Goal: Information Seeking & Learning: Learn about a topic

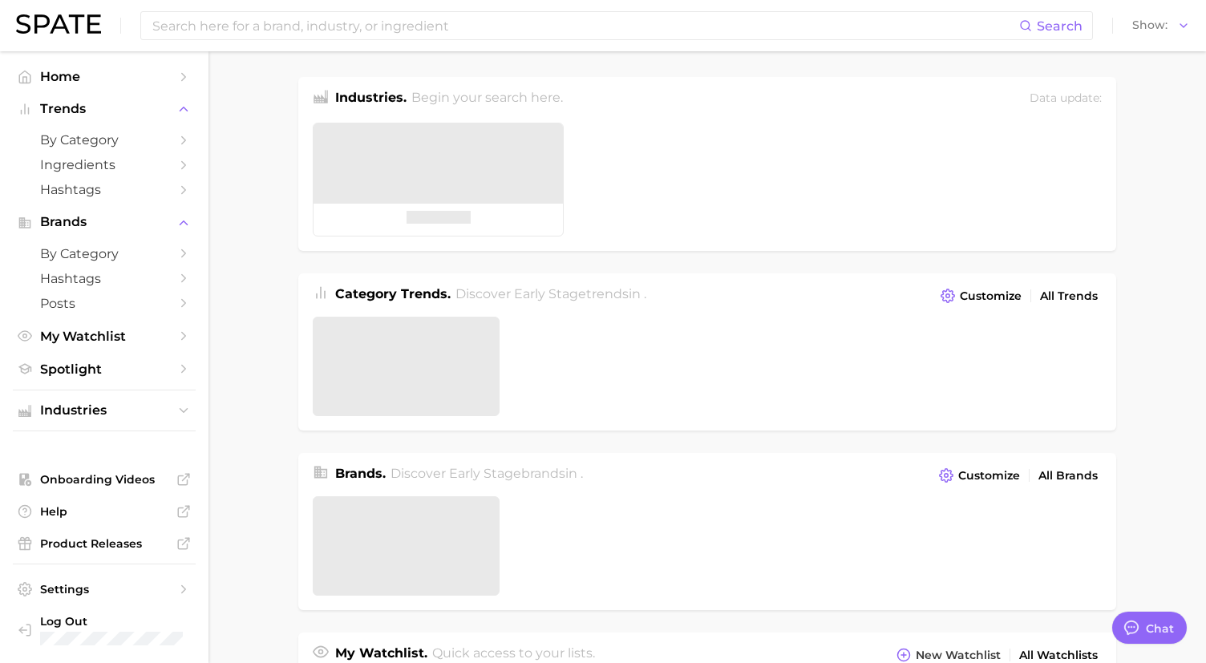
type textarea "x"
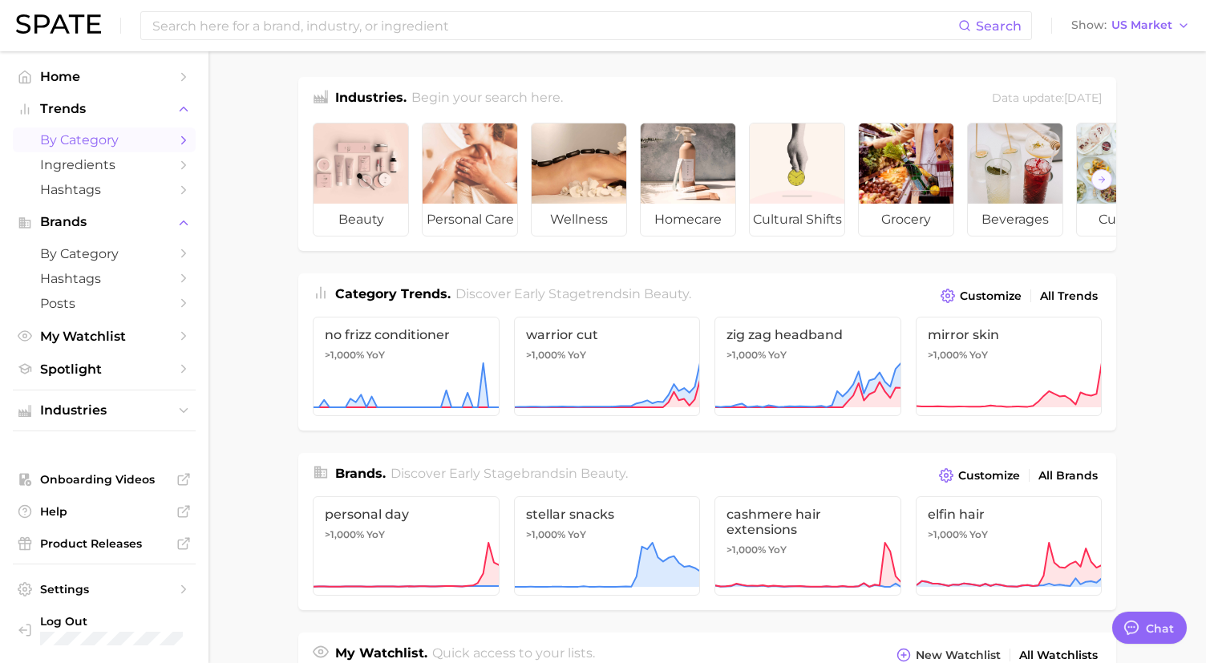
click at [148, 143] on span "by Category" at bounding box center [104, 139] width 128 height 15
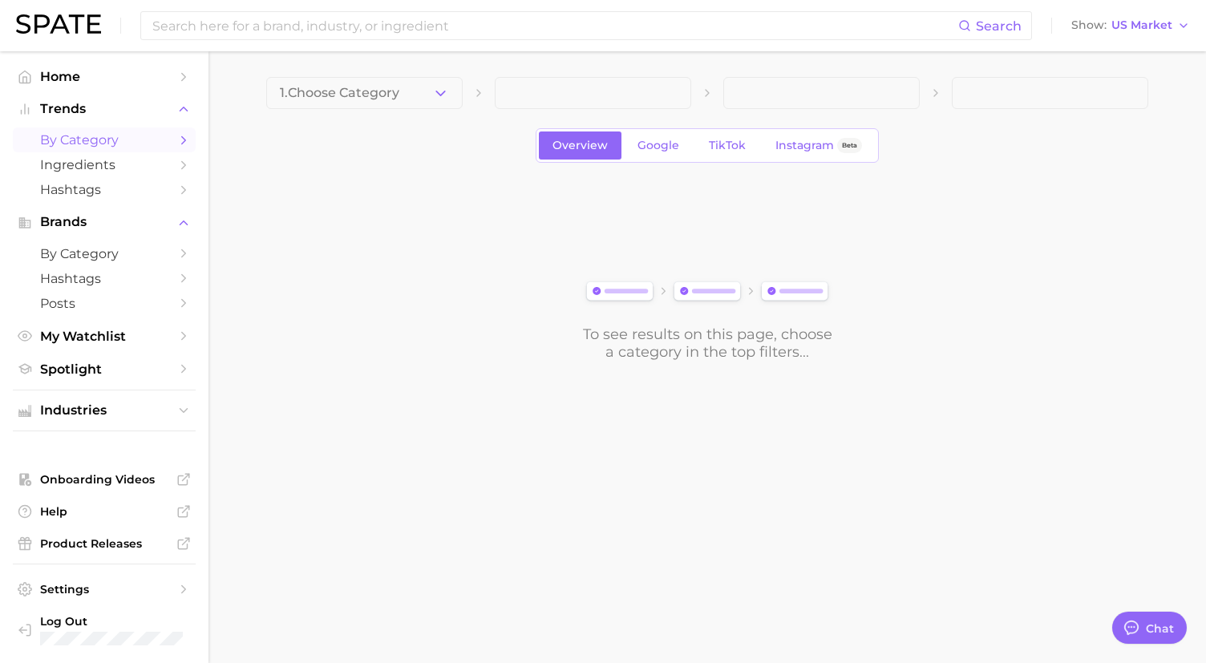
click at [178, 140] on icon "Sidebar" at bounding box center [183, 140] width 14 height 14
click at [185, 140] on icon "Sidebar" at bounding box center [183, 140] width 14 height 14
click at [355, 98] on span "1. Choose Category" at bounding box center [340, 93] width 120 height 14
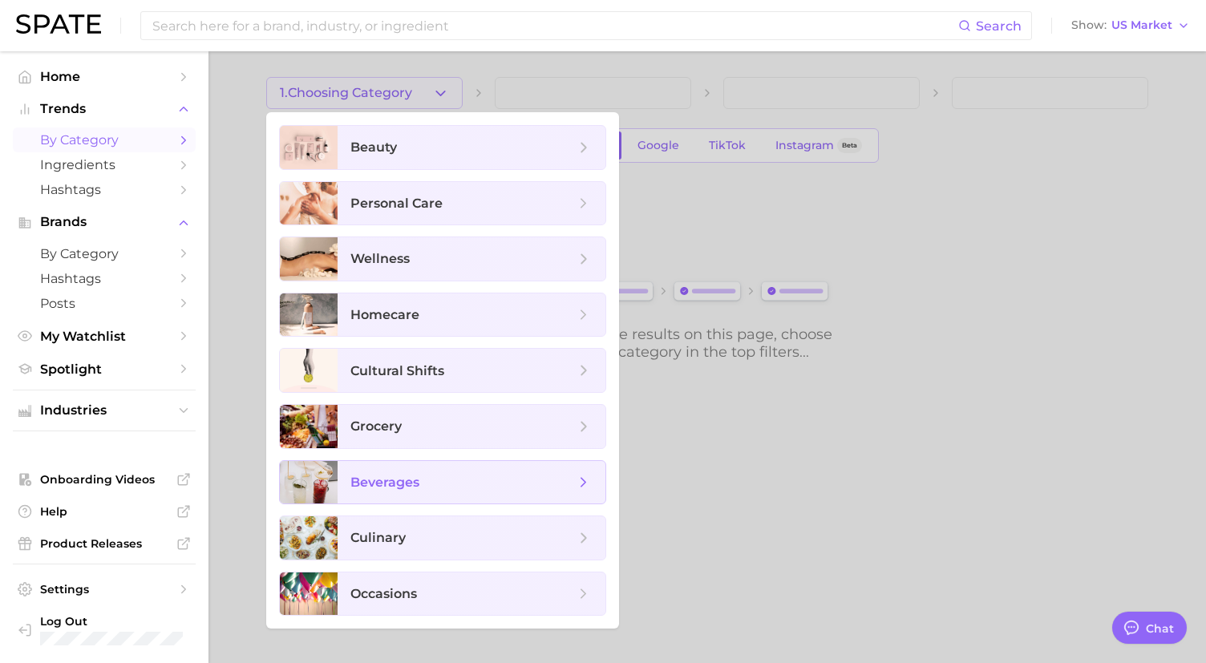
click at [382, 479] on span "beverages" at bounding box center [385, 482] width 69 height 15
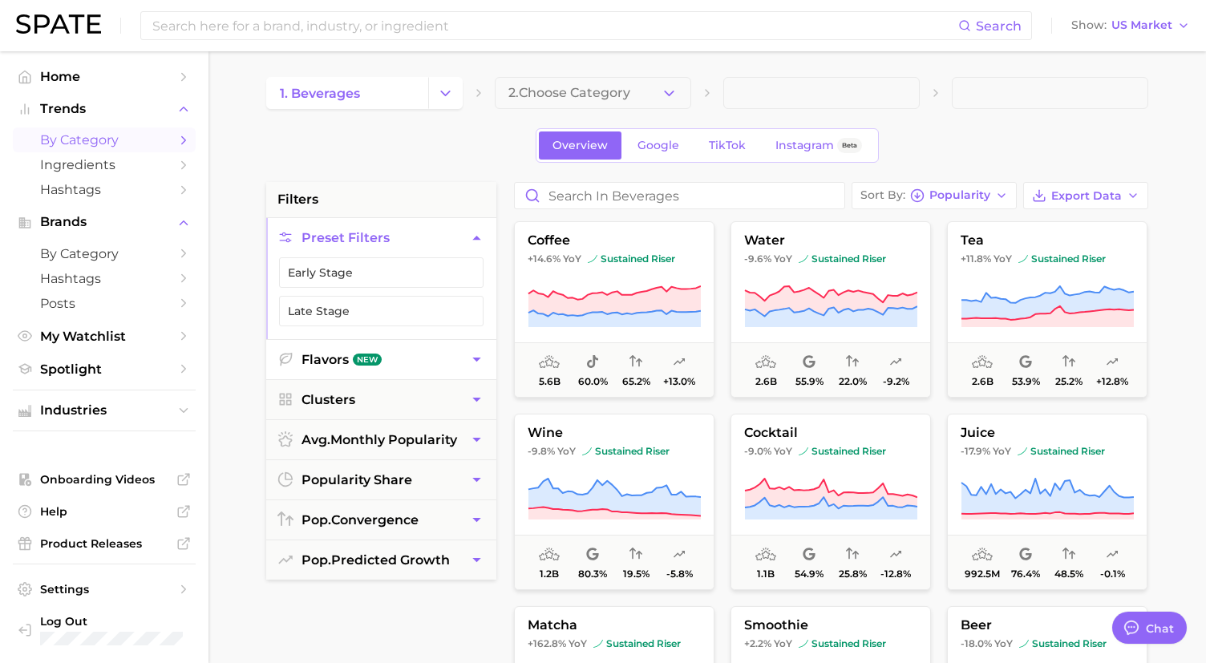
click at [460, 378] on button "Flavors New" at bounding box center [381, 359] width 230 height 39
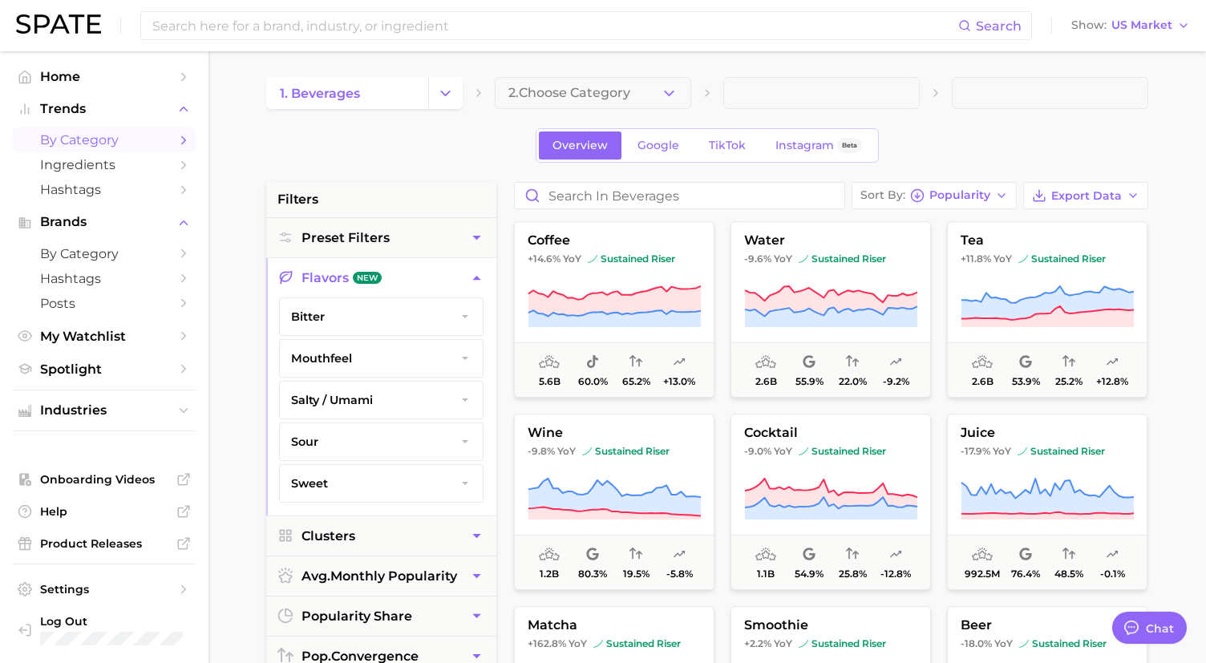
click at [474, 282] on icon "button" at bounding box center [476, 278] width 17 height 17
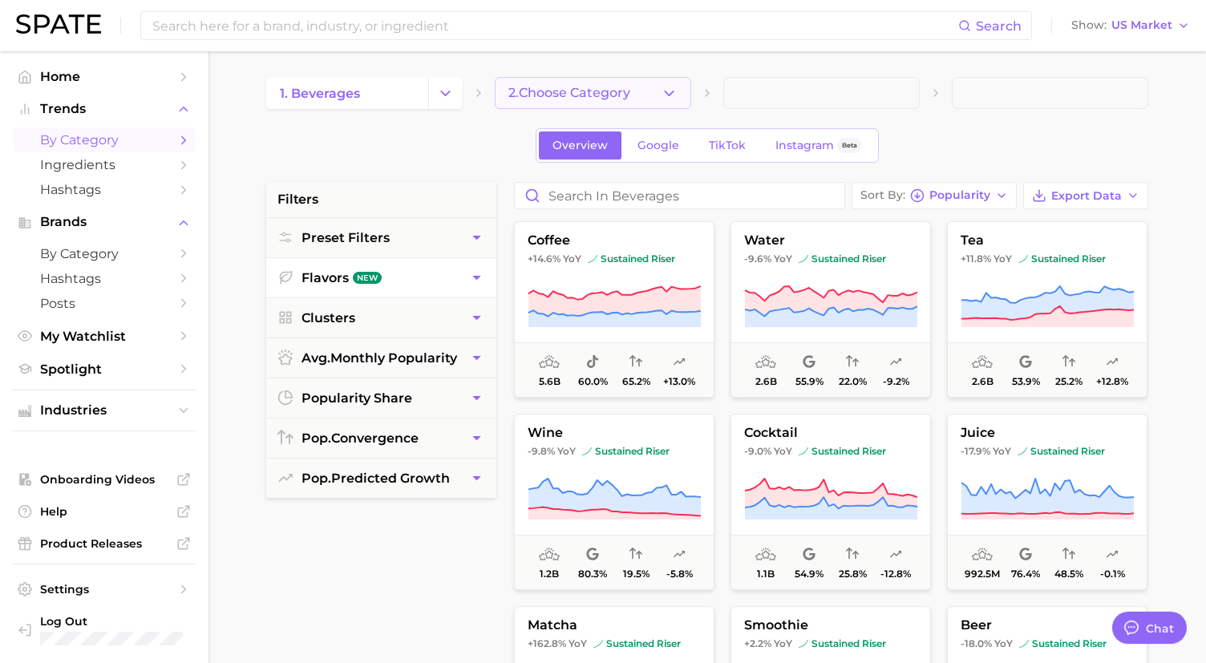
click at [564, 91] on span "2. Choose Category" at bounding box center [570, 93] width 122 height 14
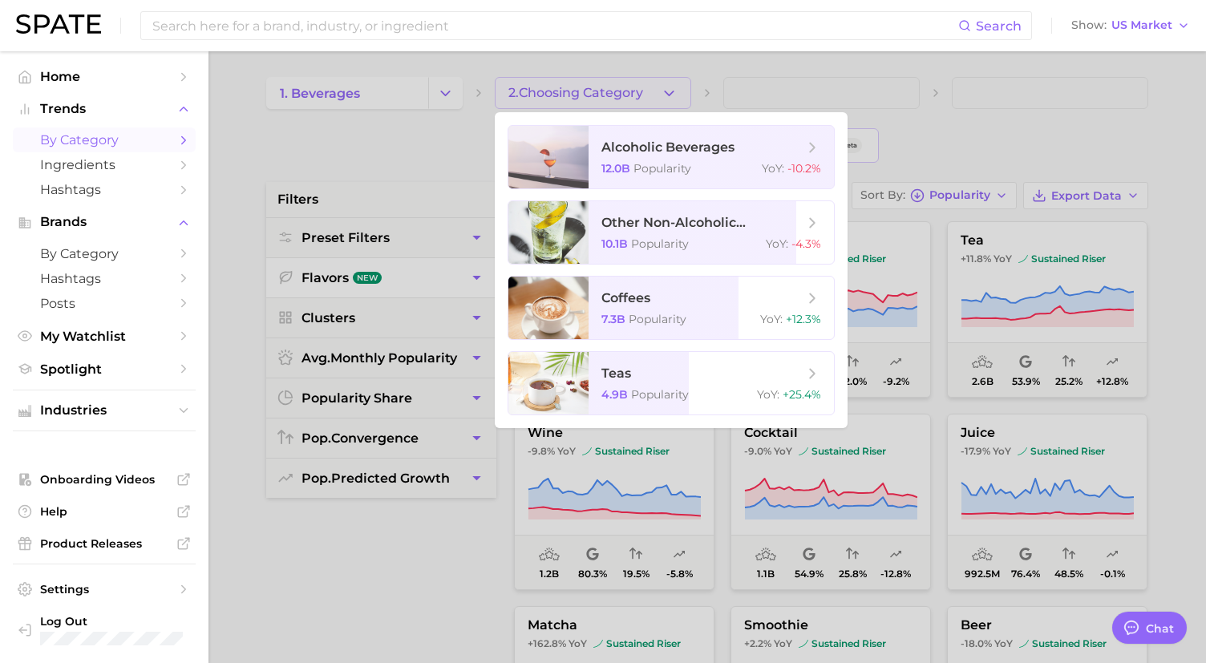
click at [436, 187] on div at bounding box center [603, 331] width 1206 height 663
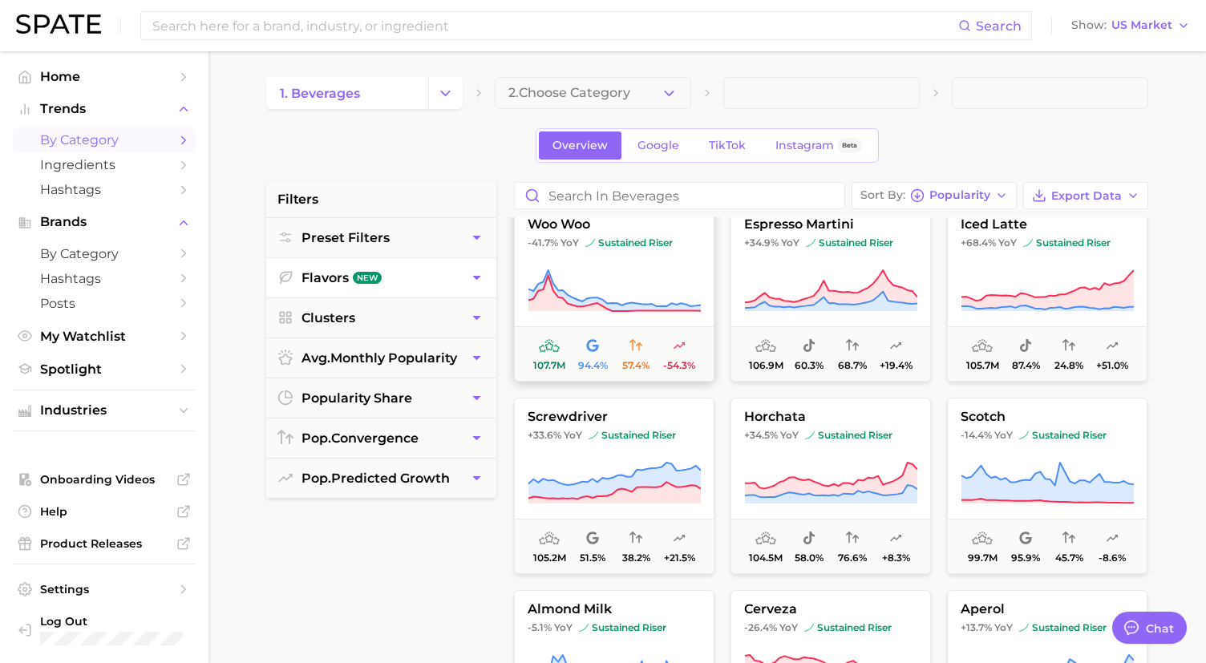
scroll to position [2904, 0]
click at [624, 184] on input "Search in beverages" at bounding box center [680, 196] width 330 height 26
type input "a"
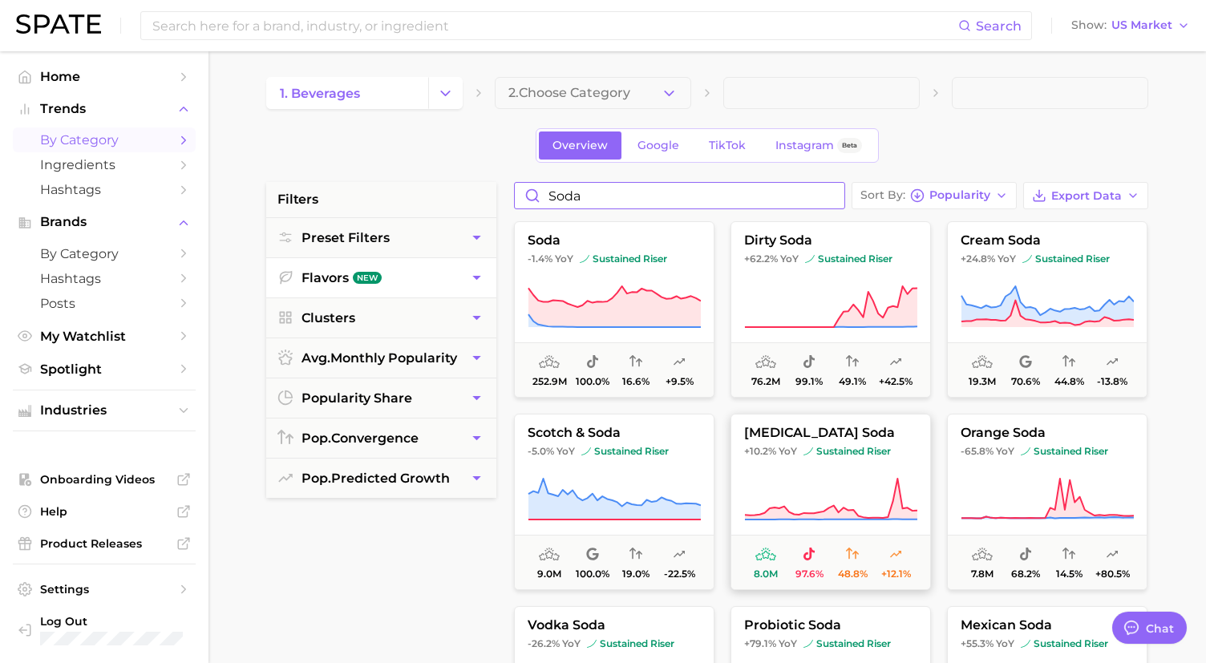
type input "soda"
click at [792, 426] on span "[MEDICAL_DATA] soda" at bounding box center [831, 433] width 199 height 14
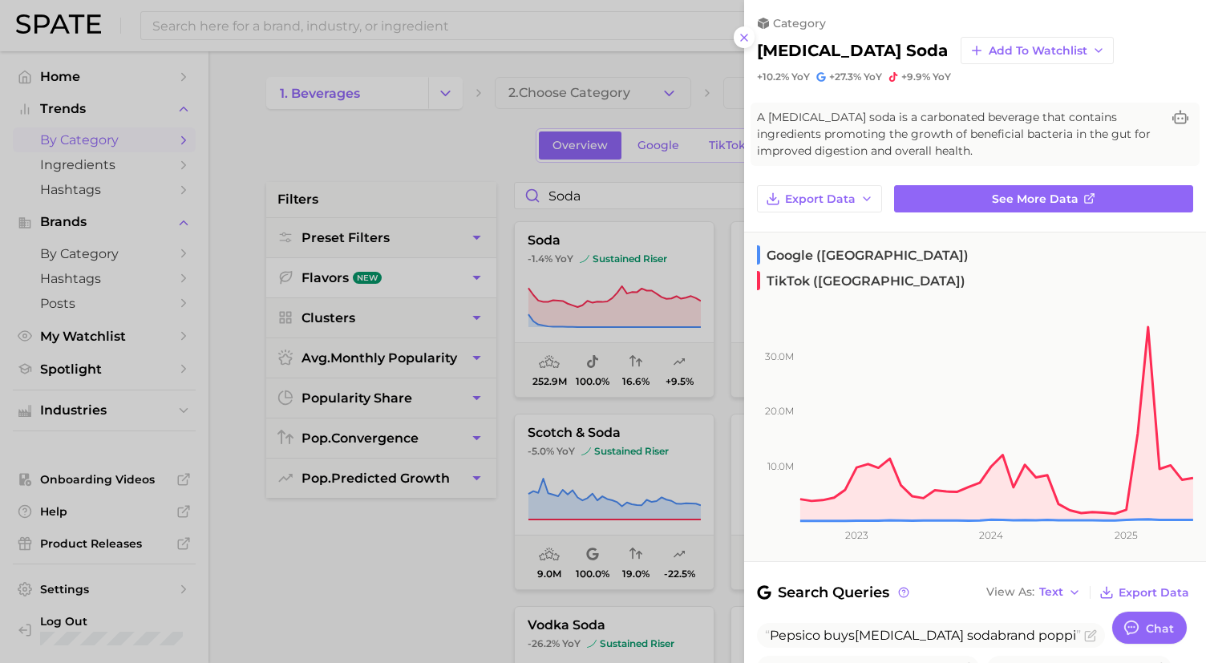
click at [690, 199] on div at bounding box center [603, 331] width 1206 height 663
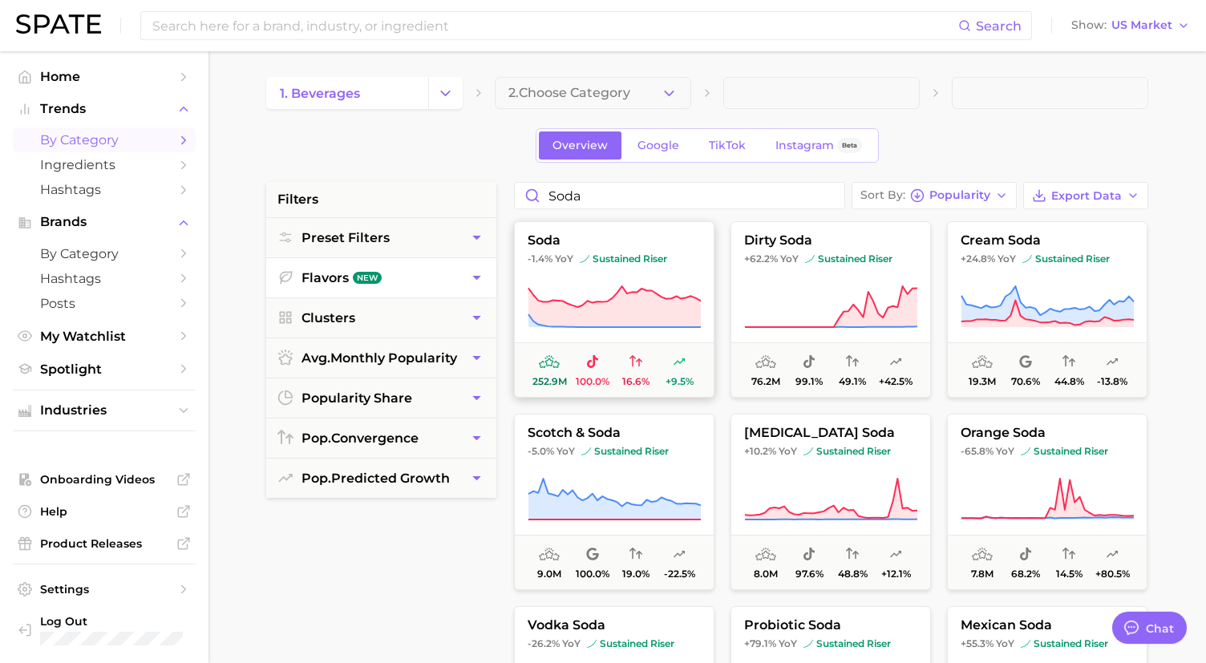
click at [648, 242] on span "soda" at bounding box center [614, 240] width 199 height 14
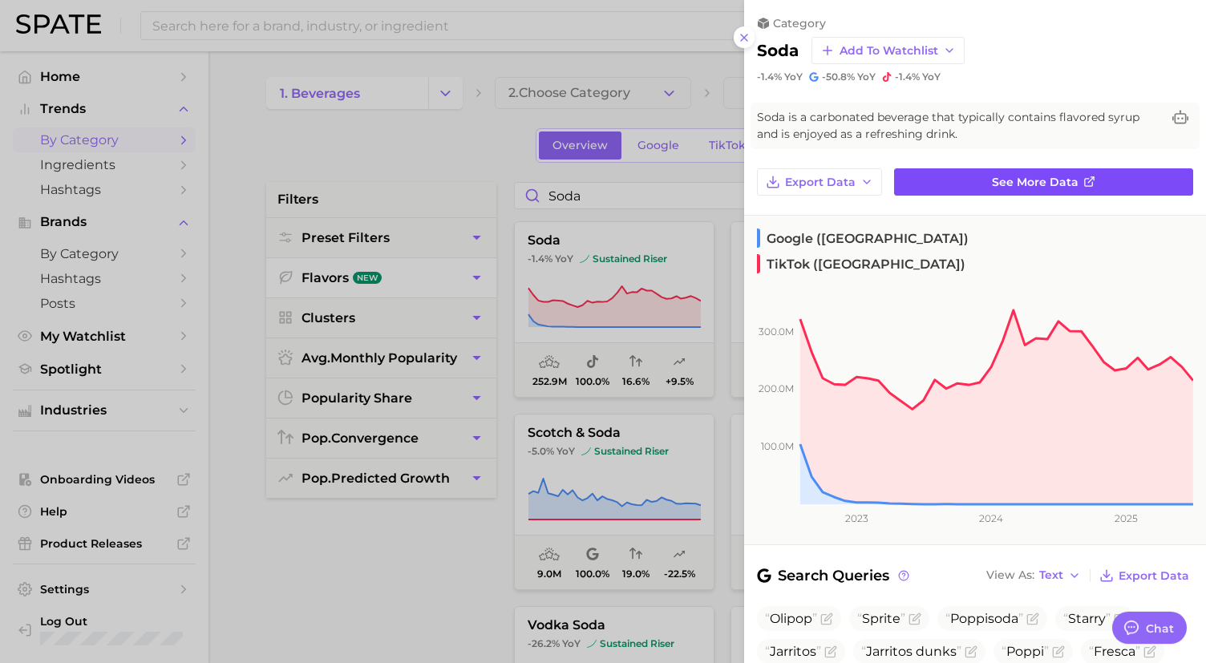
click at [998, 177] on span "See more data" at bounding box center [1035, 183] width 87 height 14
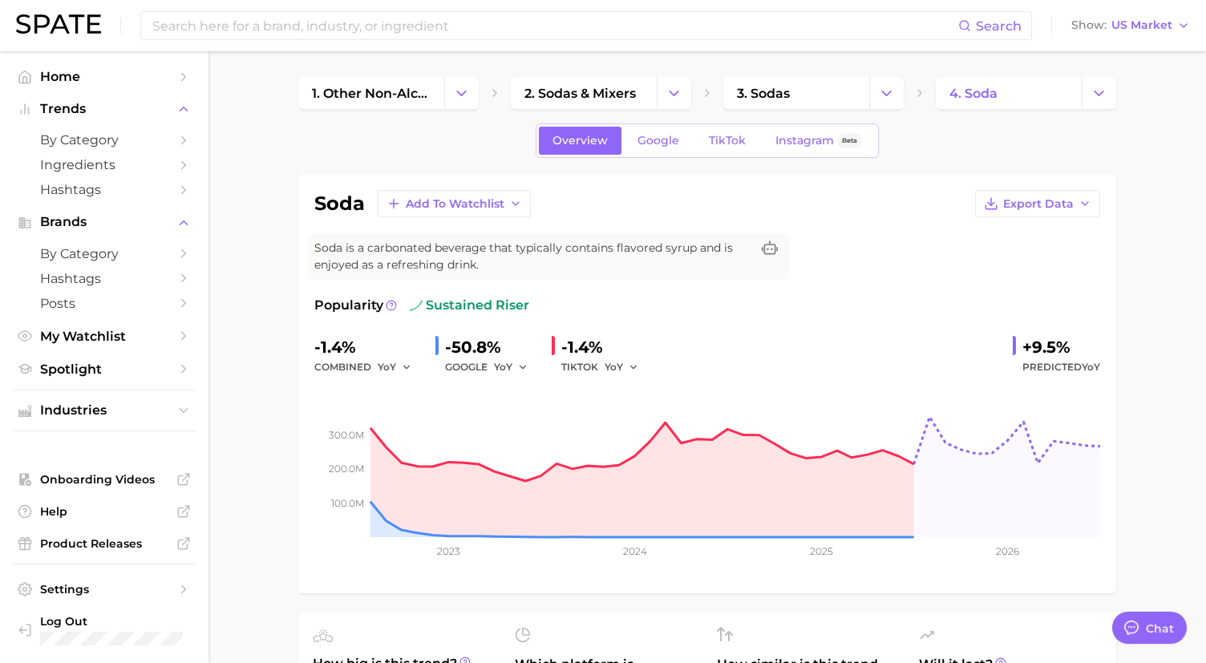
type textarea "x"
click at [1084, 99] on button "Change Category" at bounding box center [1099, 93] width 34 height 32
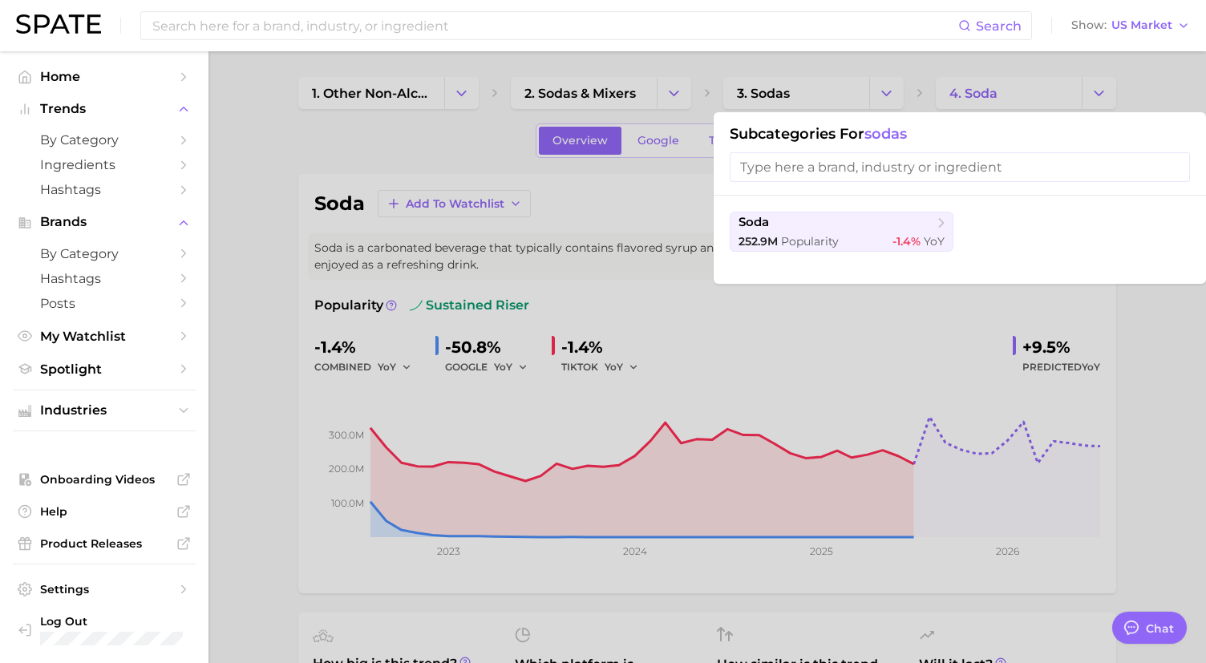
click at [1133, 86] on div at bounding box center [603, 331] width 1206 height 663
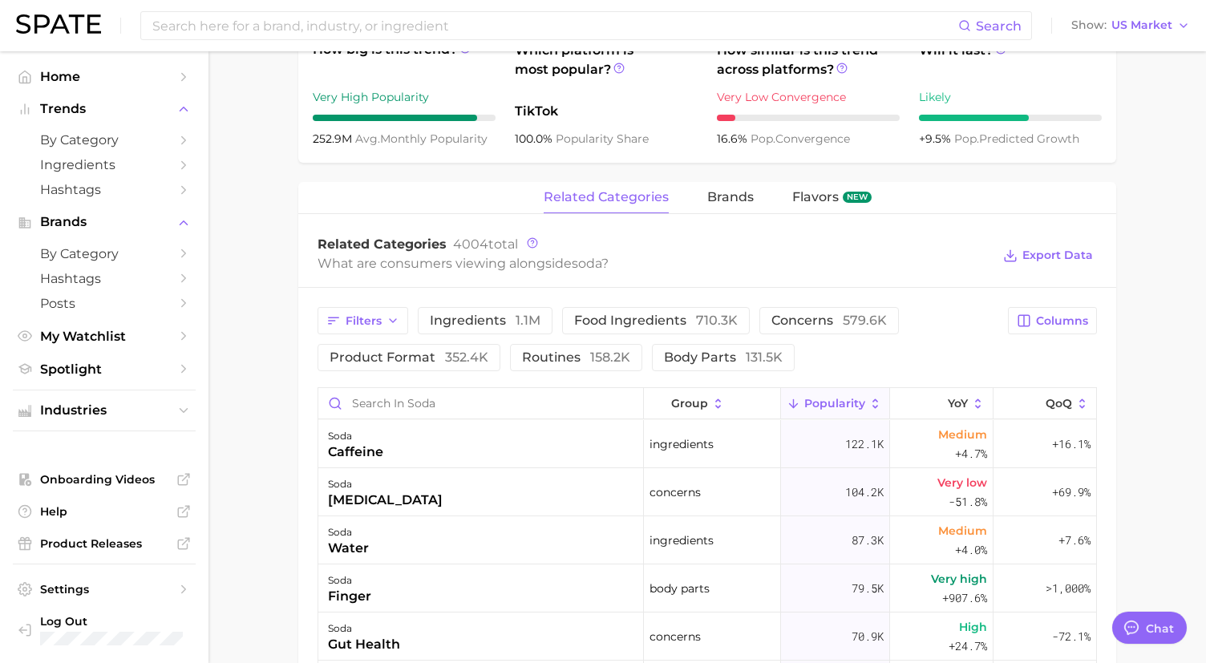
scroll to position [615, 0]
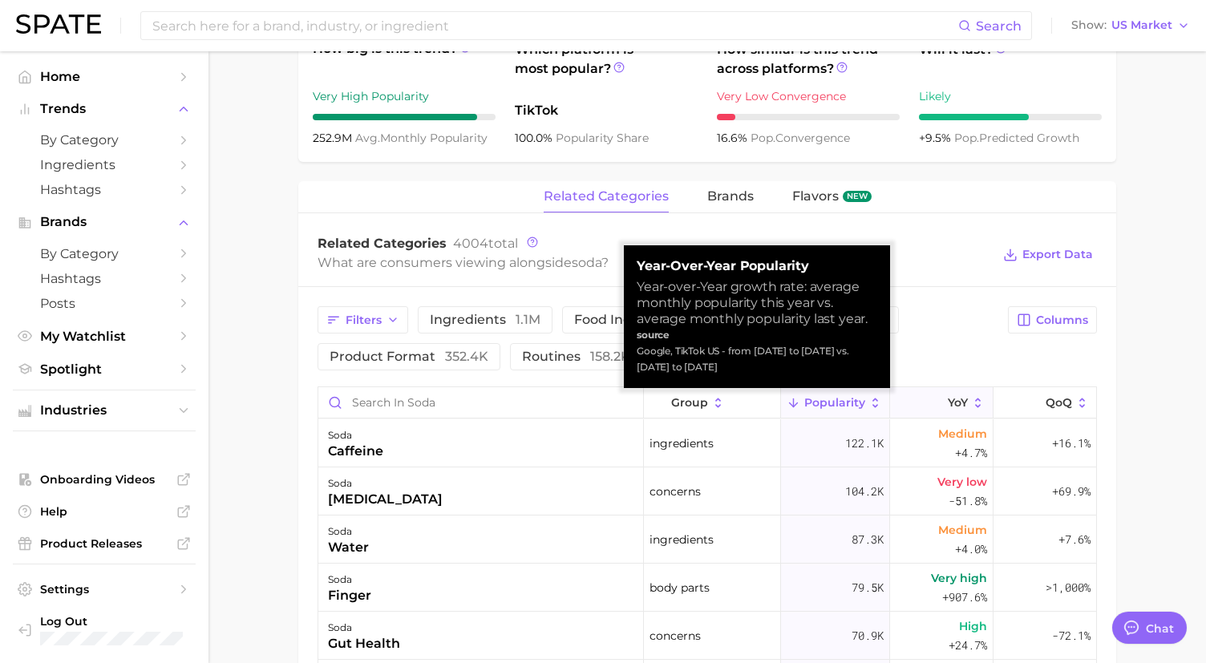
click at [959, 397] on span "YoY" at bounding box center [958, 402] width 20 height 13
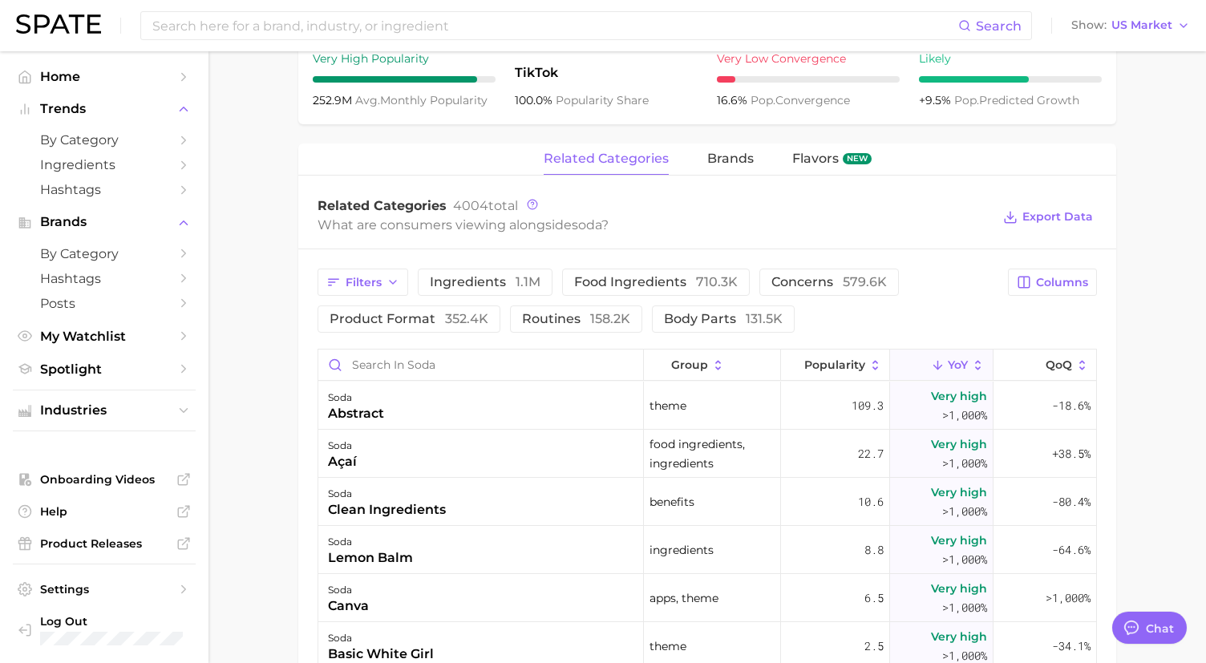
scroll to position [698, 0]
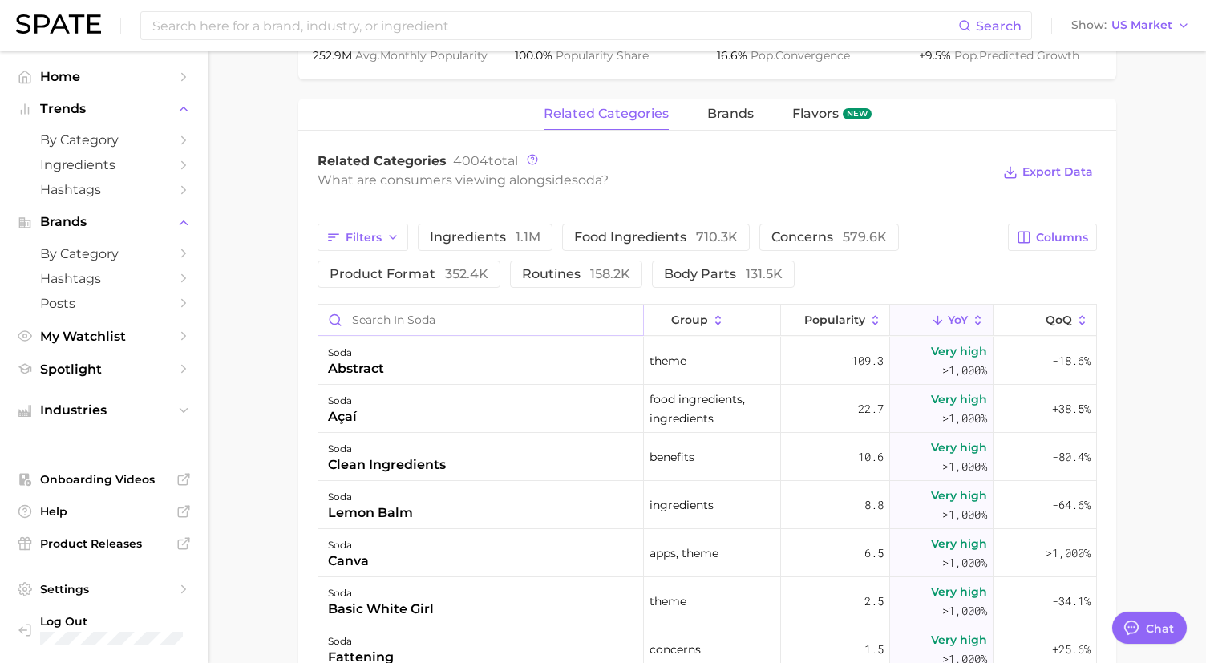
click at [456, 325] on input "Search in soda" at bounding box center [480, 320] width 325 height 30
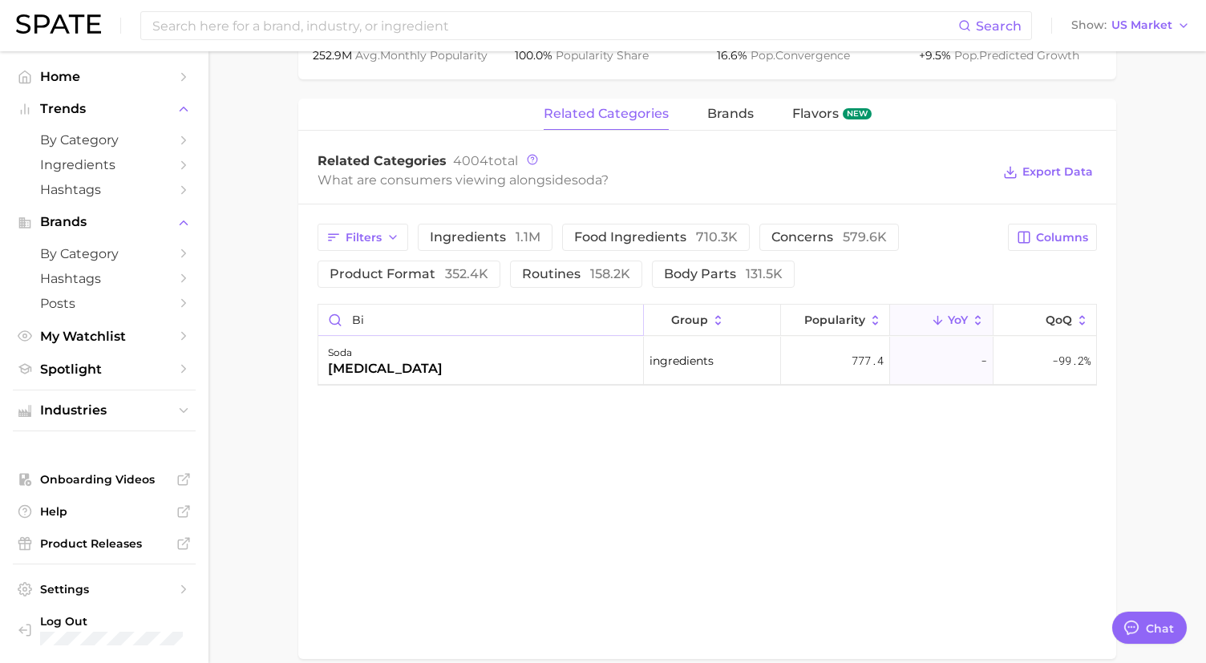
type input "b"
drag, startPoint x: 424, startPoint y: 325, endPoint x: 347, endPoint y: 319, distance: 76.4
click at [347, 319] on input "prebiot" at bounding box center [480, 320] width 325 height 30
type input "p"
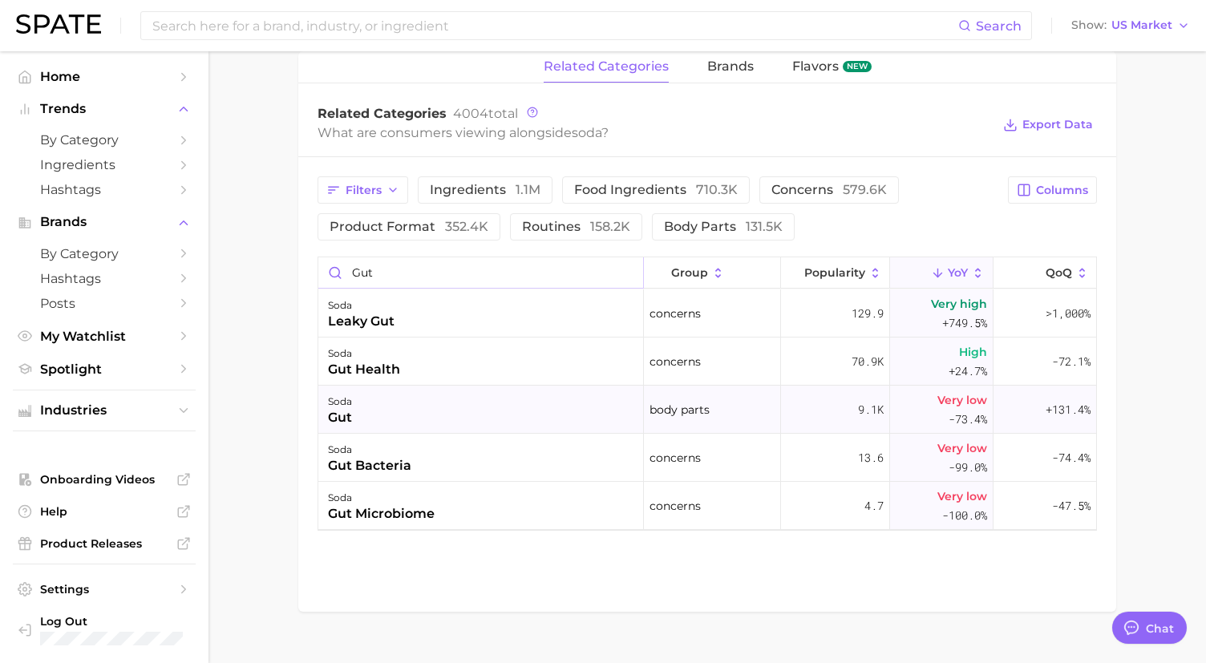
scroll to position [732, 0]
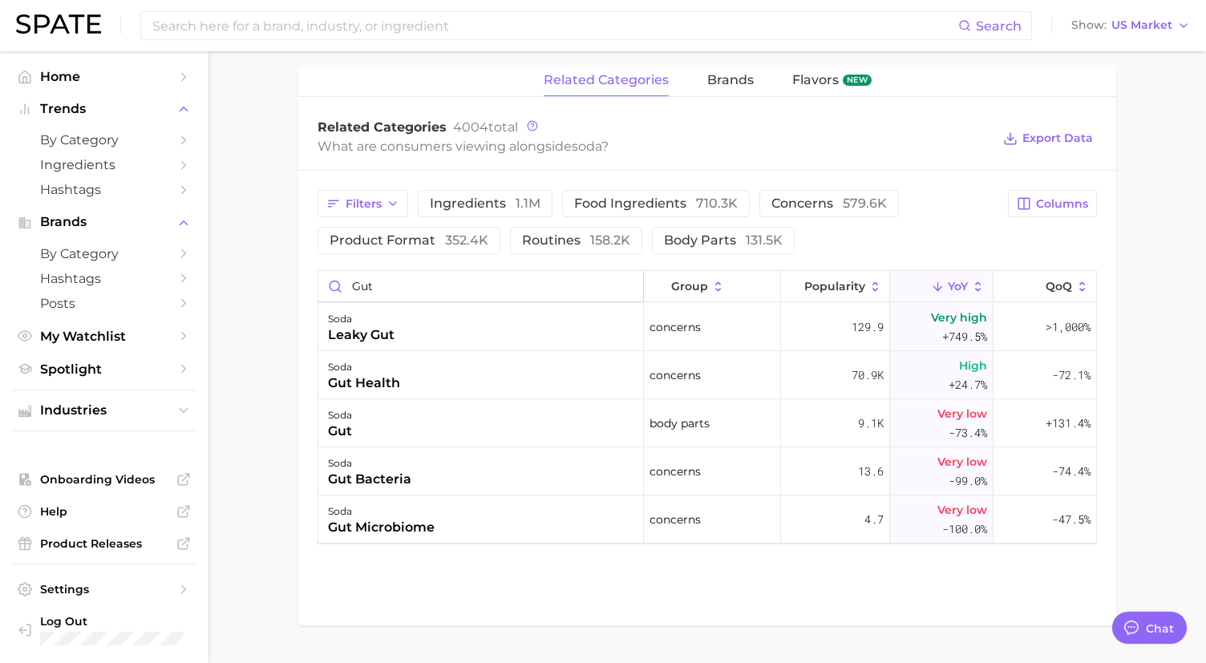
type input "gut"
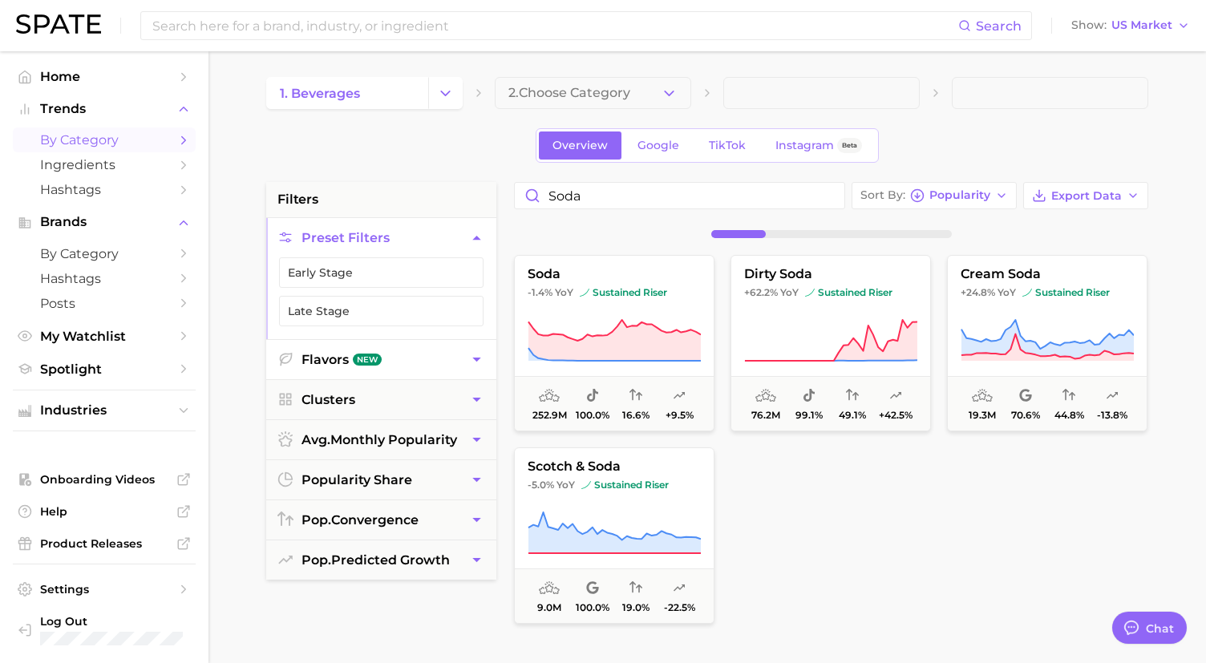
click at [344, 349] on button "Flavors New" at bounding box center [381, 359] width 230 height 39
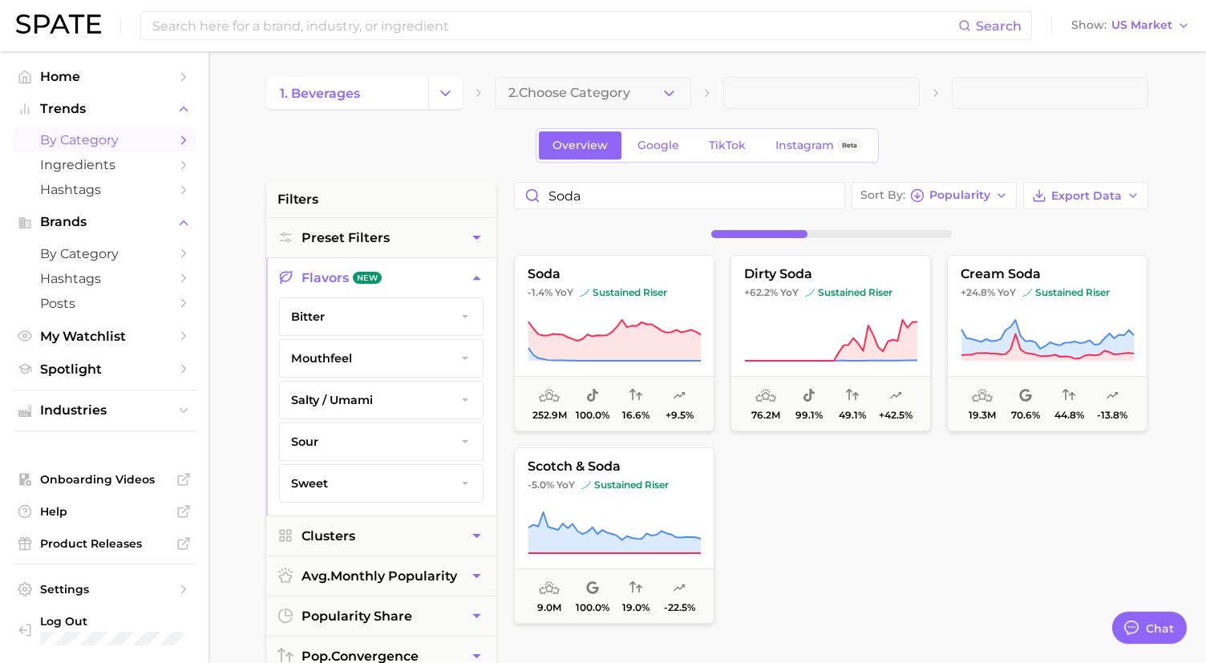
click at [369, 364] on button "mouthfeel" at bounding box center [381, 358] width 203 height 37
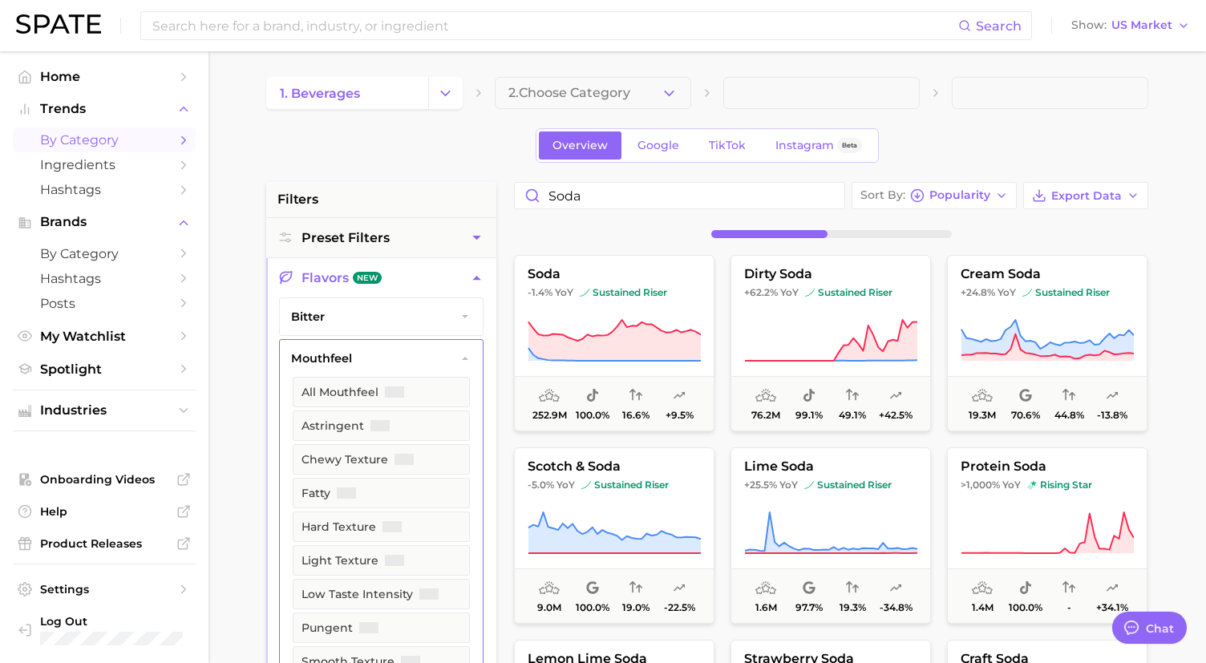
click at [369, 364] on button "mouthfeel" at bounding box center [381, 358] width 203 height 37
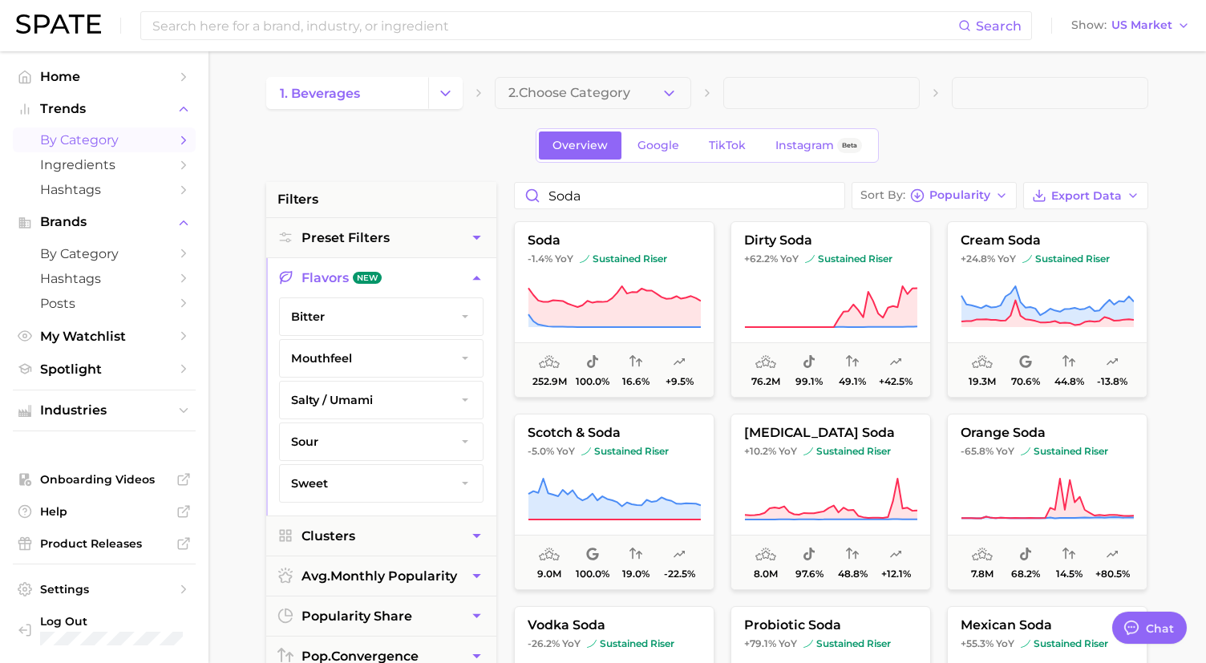
click at [383, 316] on button "bitter" at bounding box center [381, 316] width 203 height 37
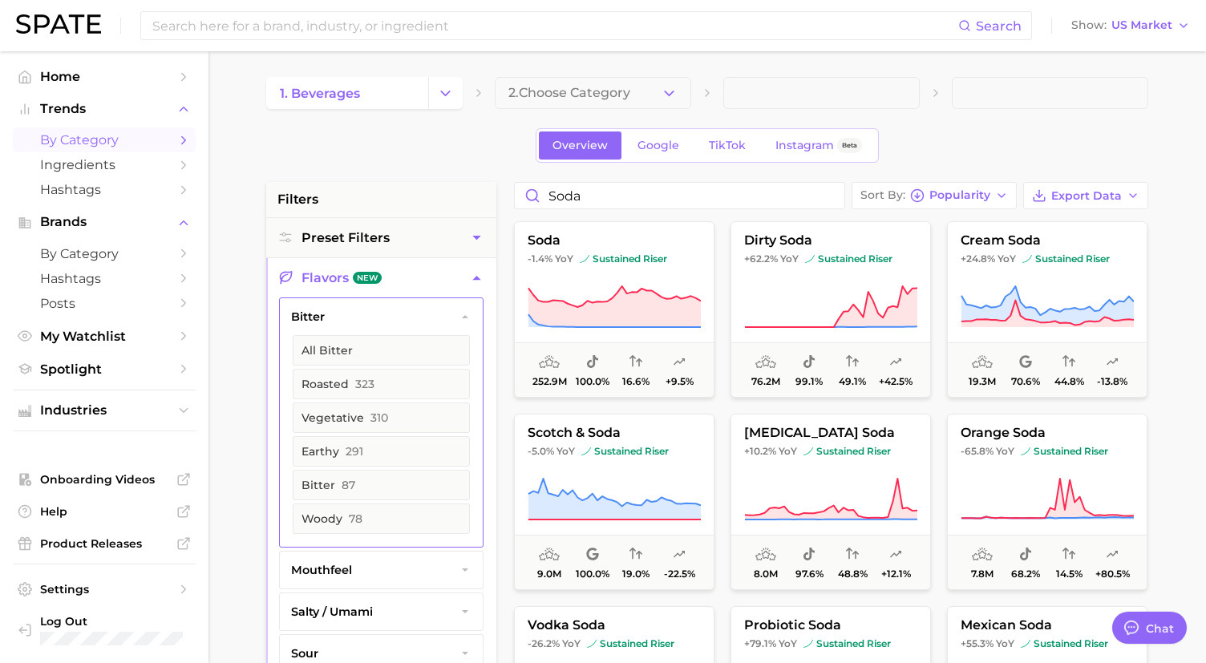
click at [383, 316] on button "bitter" at bounding box center [381, 316] width 203 height 37
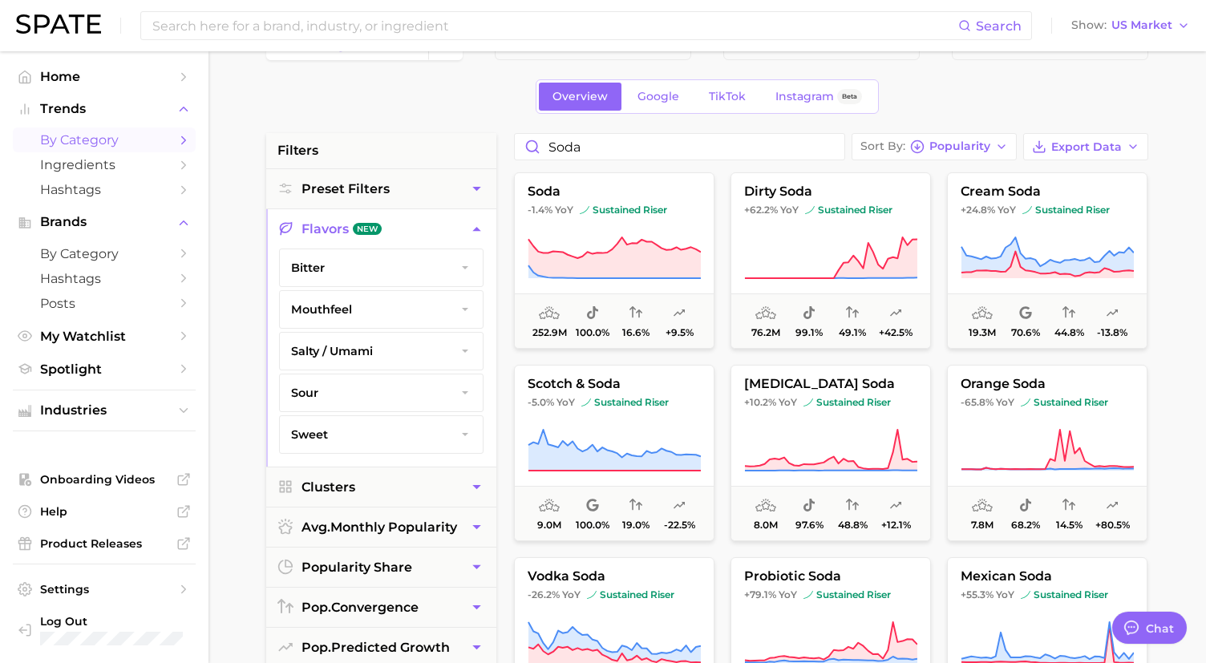
click at [366, 433] on button "sweet" at bounding box center [381, 434] width 203 height 37
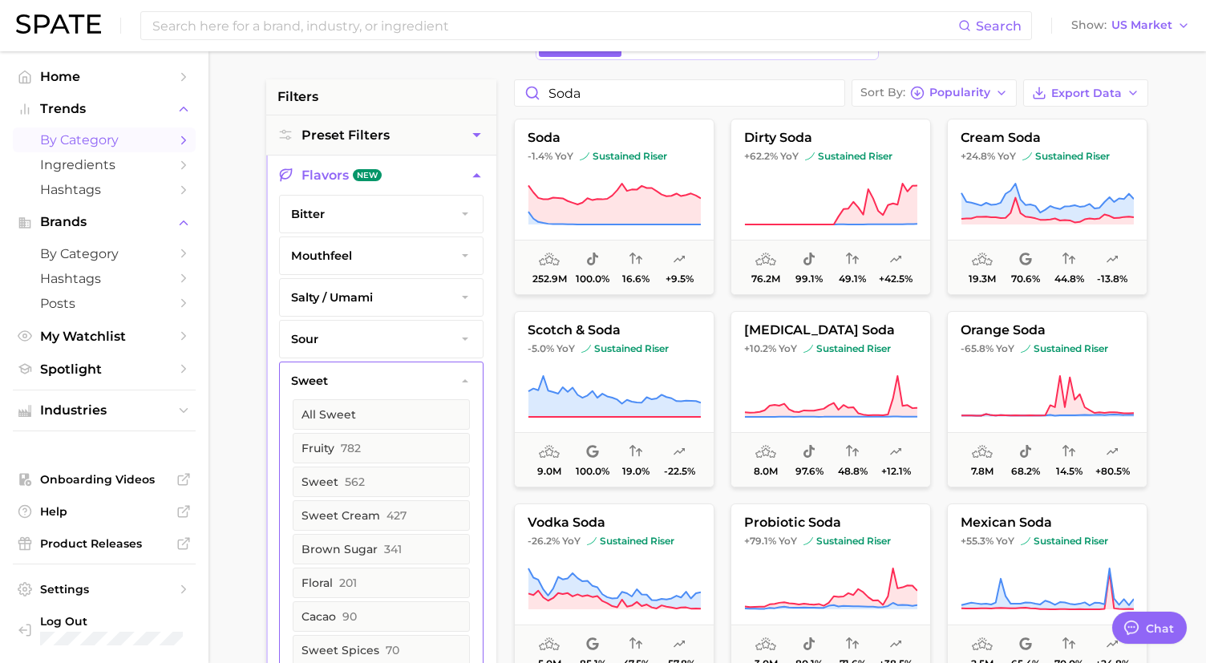
scroll to position [107, 0]
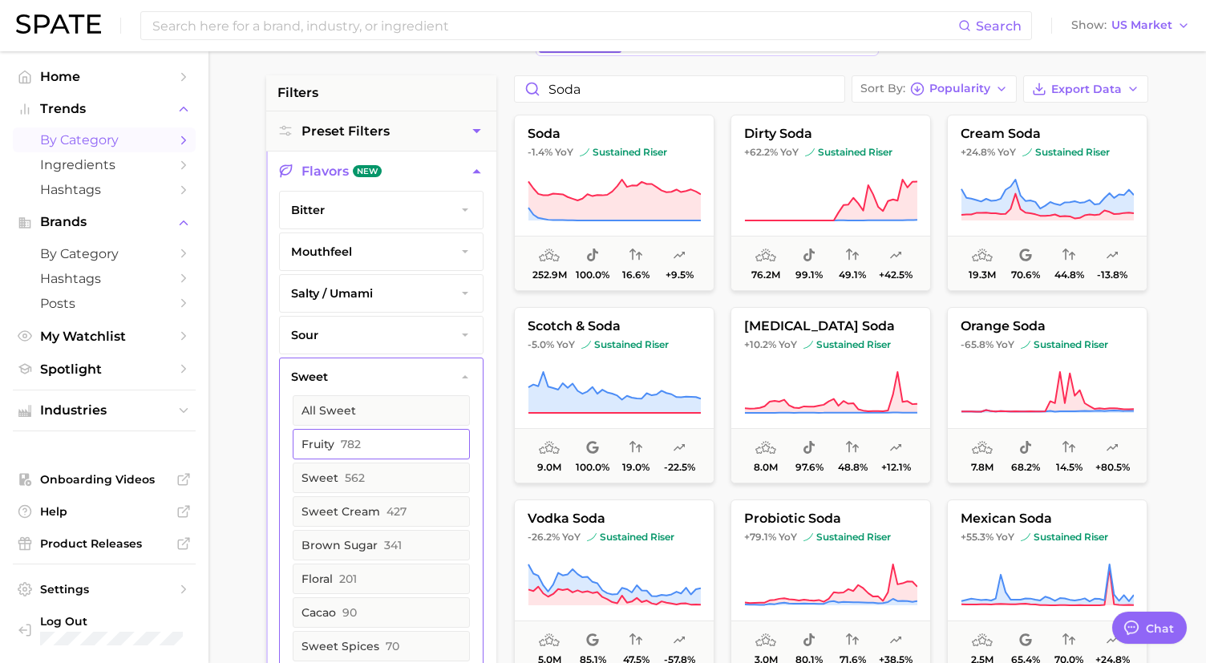
click at [384, 436] on button "fruity 782" at bounding box center [381, 444] width 177 height 30
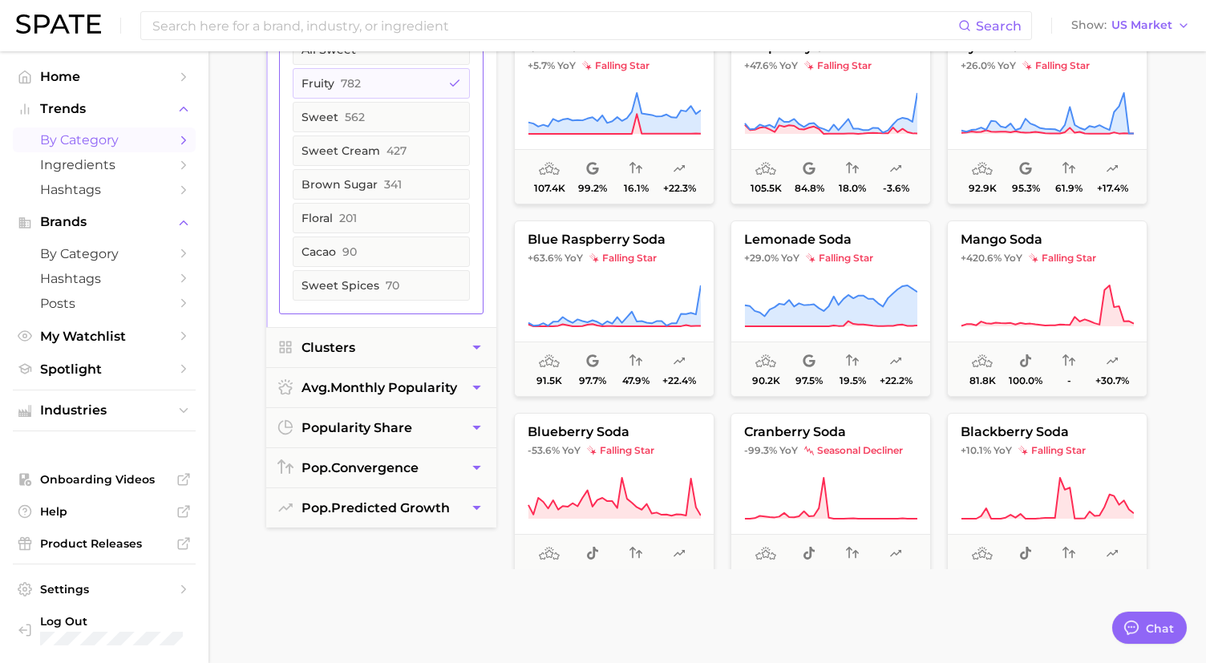
scroll to position [873, 0]
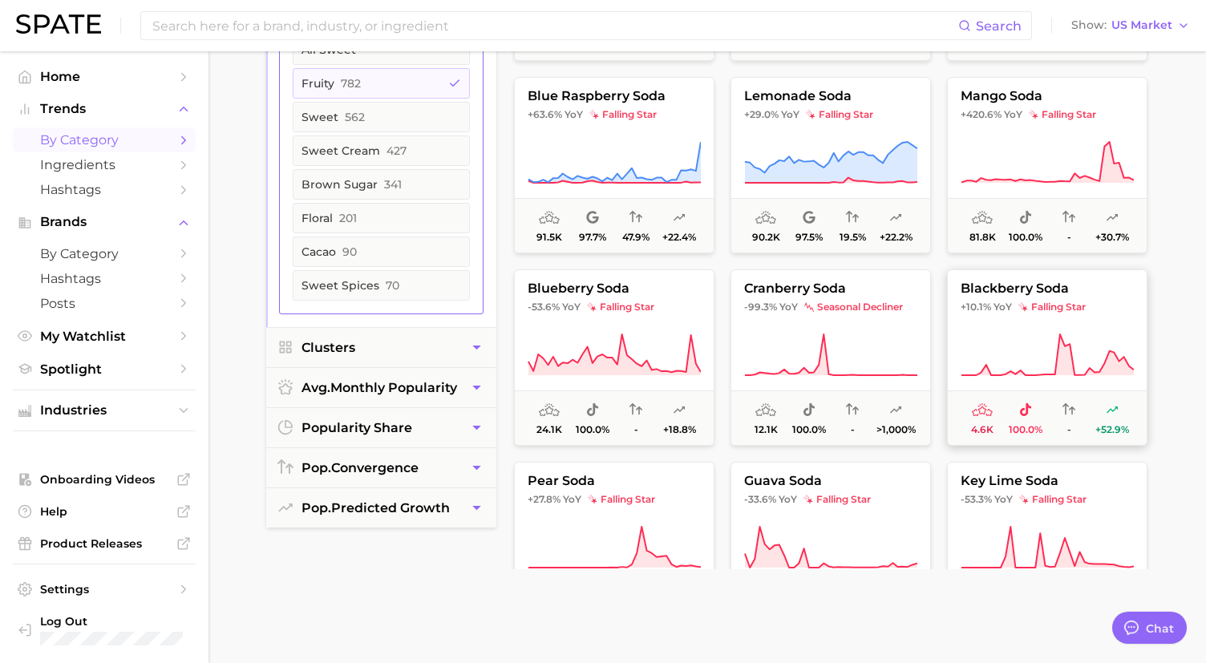
click at [1008, 298] on button "blackberry soda +10.1% YoY falling star 4.6k 100.0% - +52.9%" at bounding box center [1047, 358] width 201 height 176
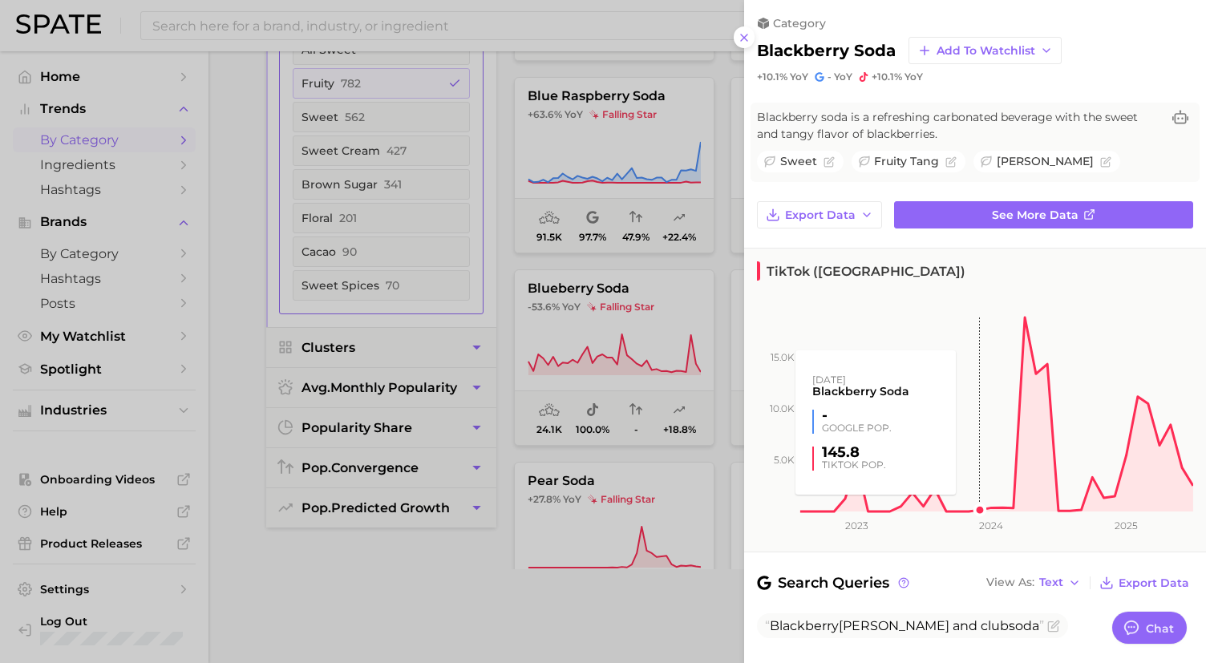
scroll to position [103, 0]
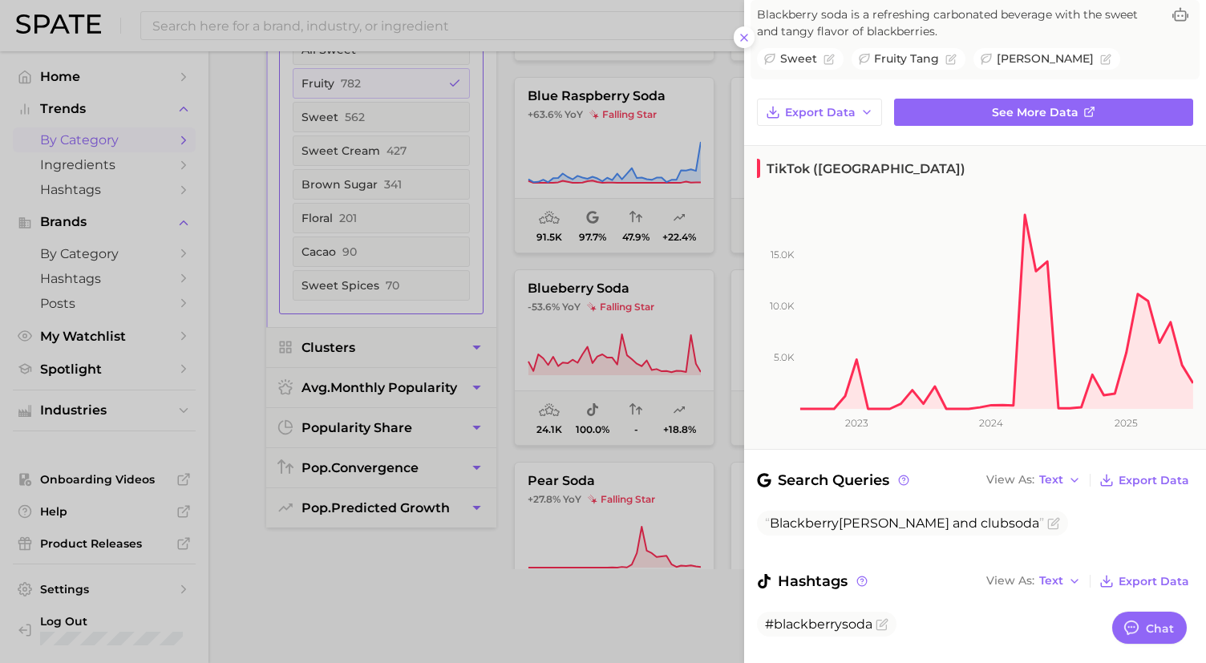
click at [627, 344] on div at bounding box center [603, 331] width 1206 height 663
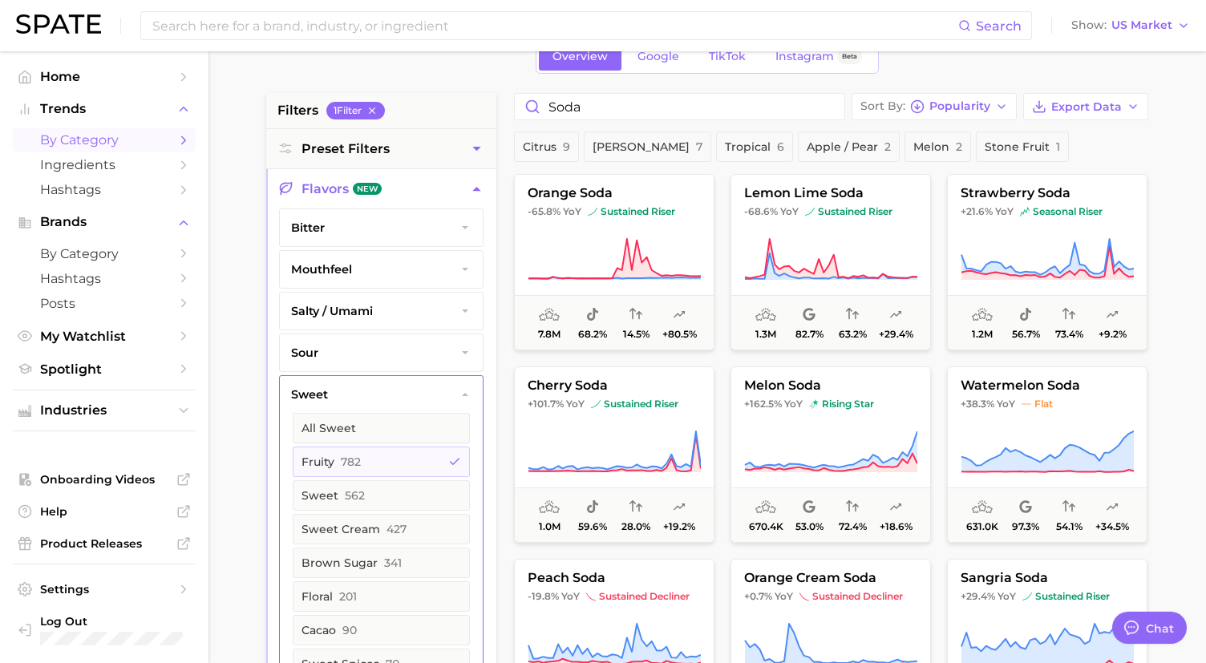
scroll to position [54, 0]
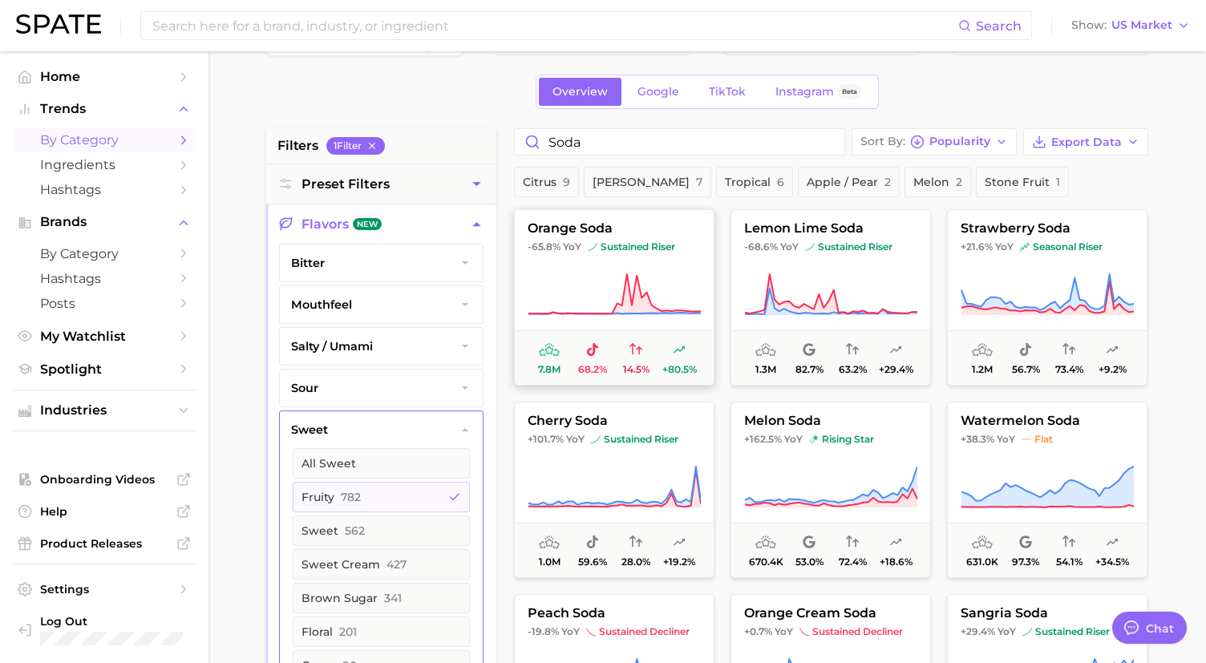
click at [640, 227] on span "orange soda" at bounding box center [614, 228] width 199 height 14
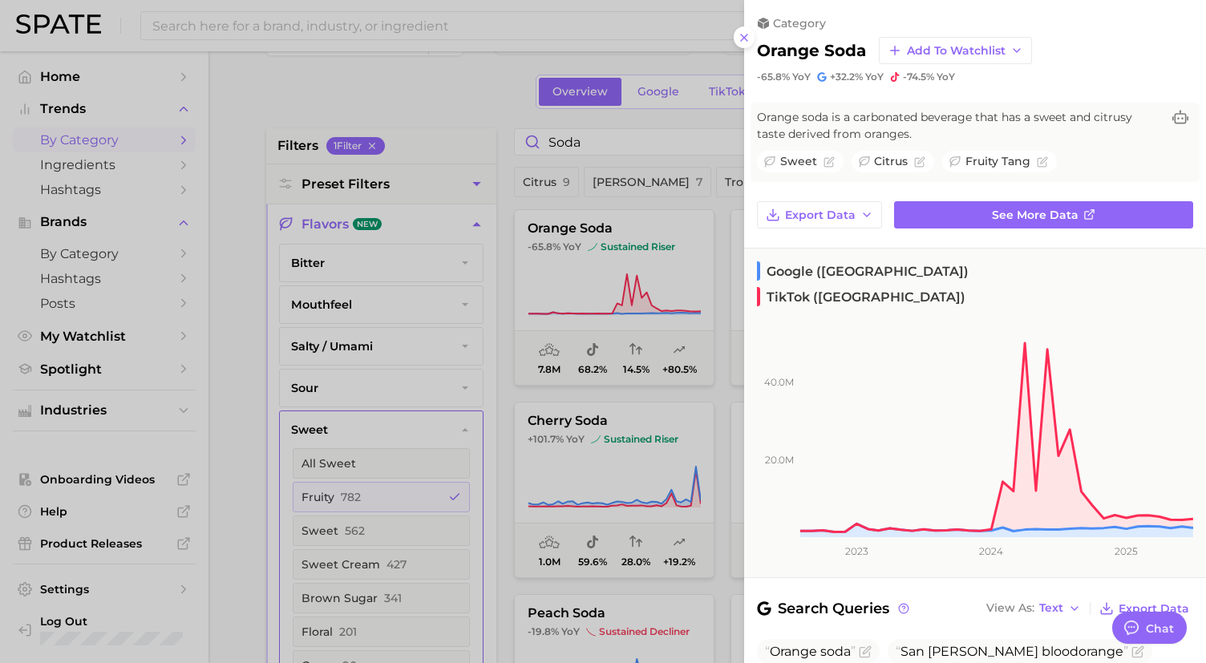
click at [710, 365] on div at bounding box center [603, 331] width 1206 height 663
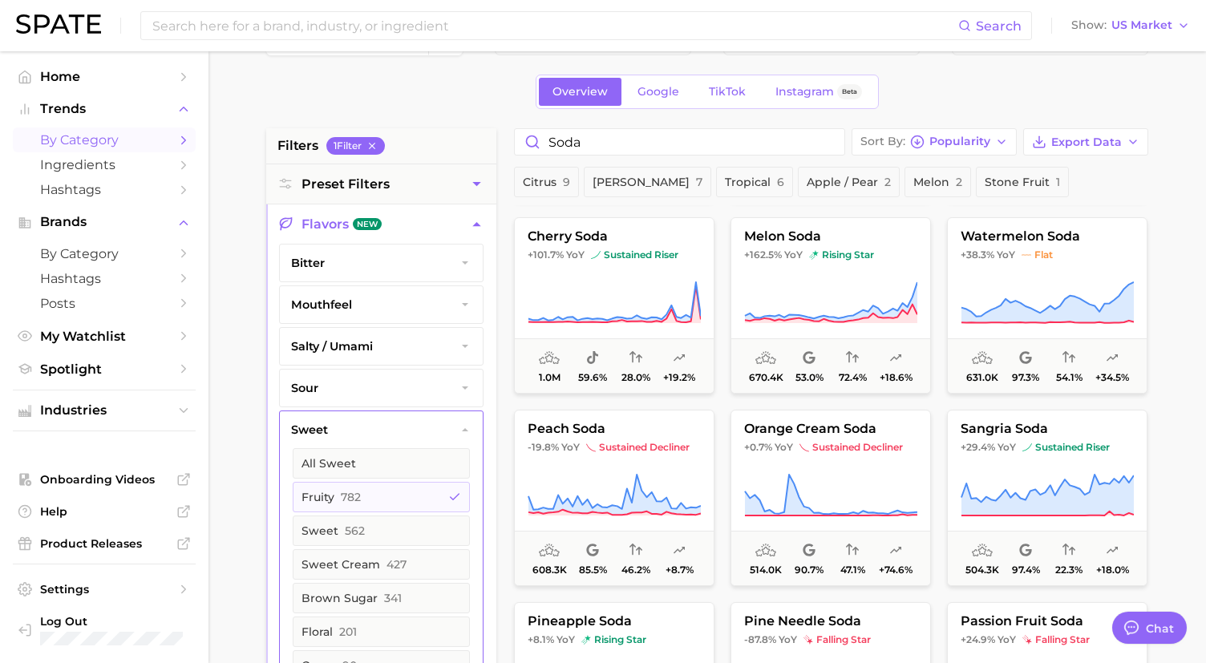
scroll to position [261, 0]
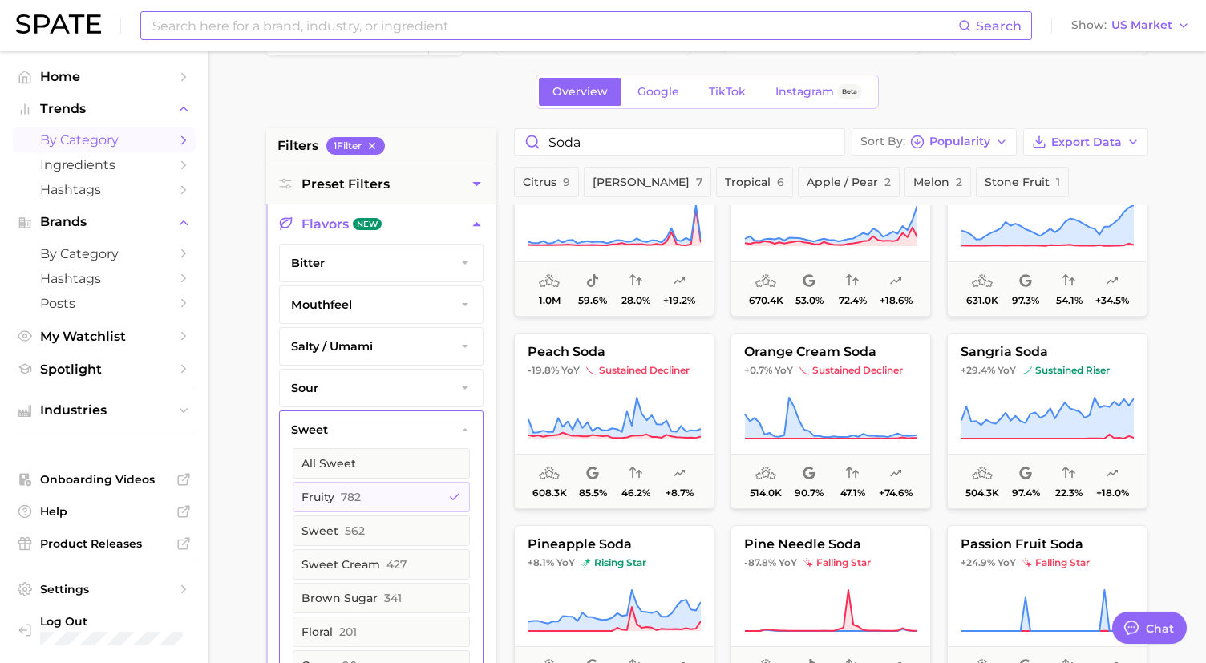
click at [448, 21] on input at bounding box center [555, 25] width 808 height 27
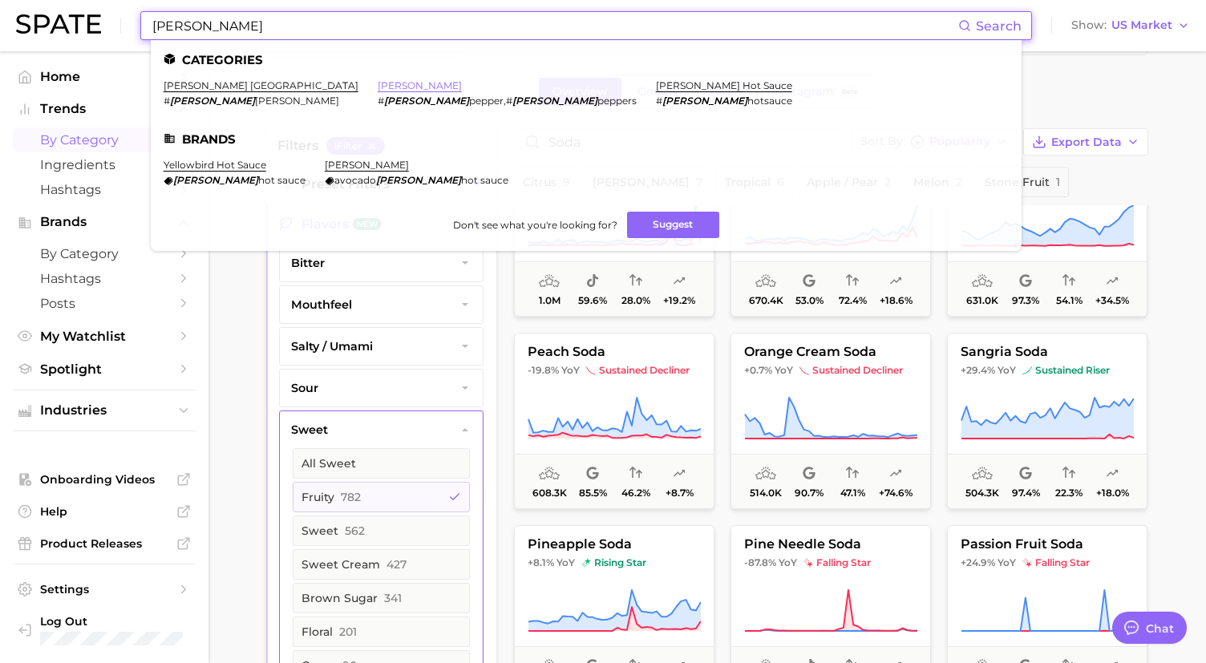
type input "[PERSON_NAME]"
click at [378, 81] on link "[PERSON_NAME]" at bounding box center [420, 85] width 84 height 12
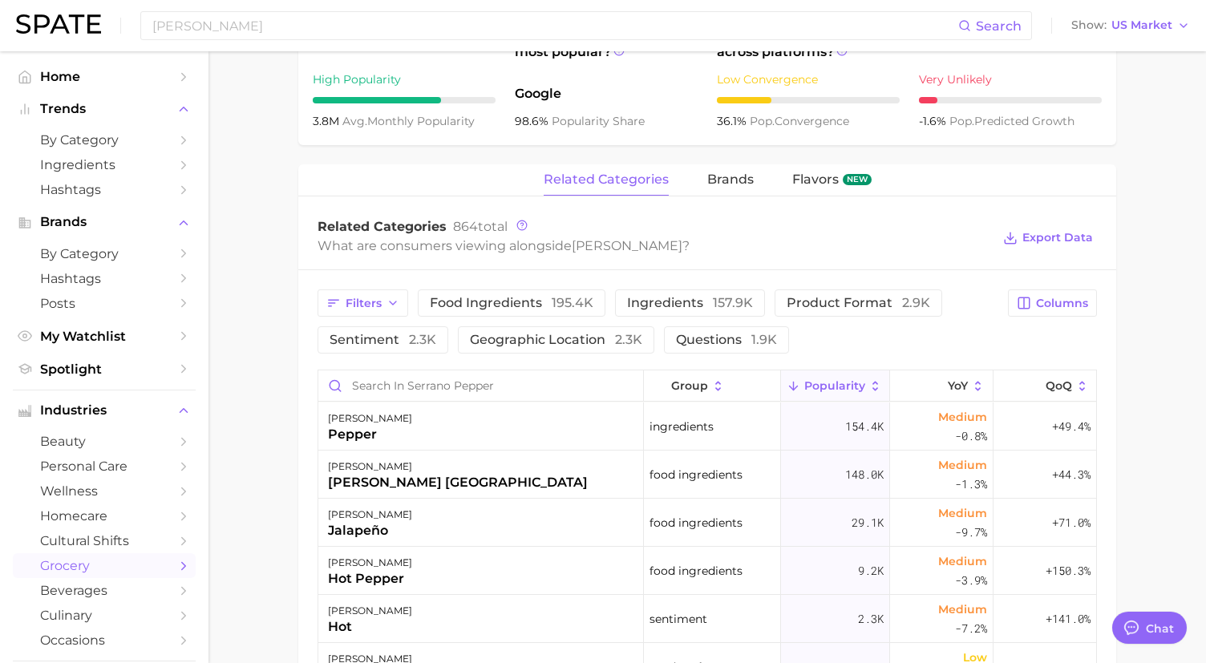
scroll to position [563, 0]
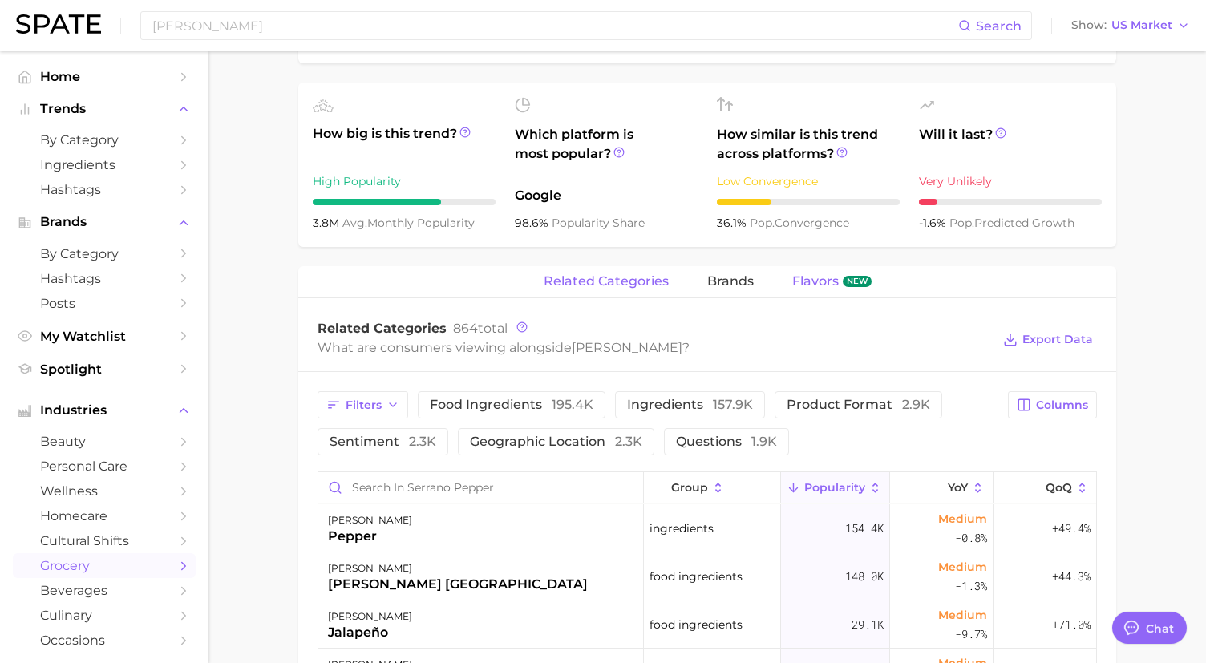
click at [825, 277] on span "Flavors" at bounding box center [815, 281] width 47 height 14
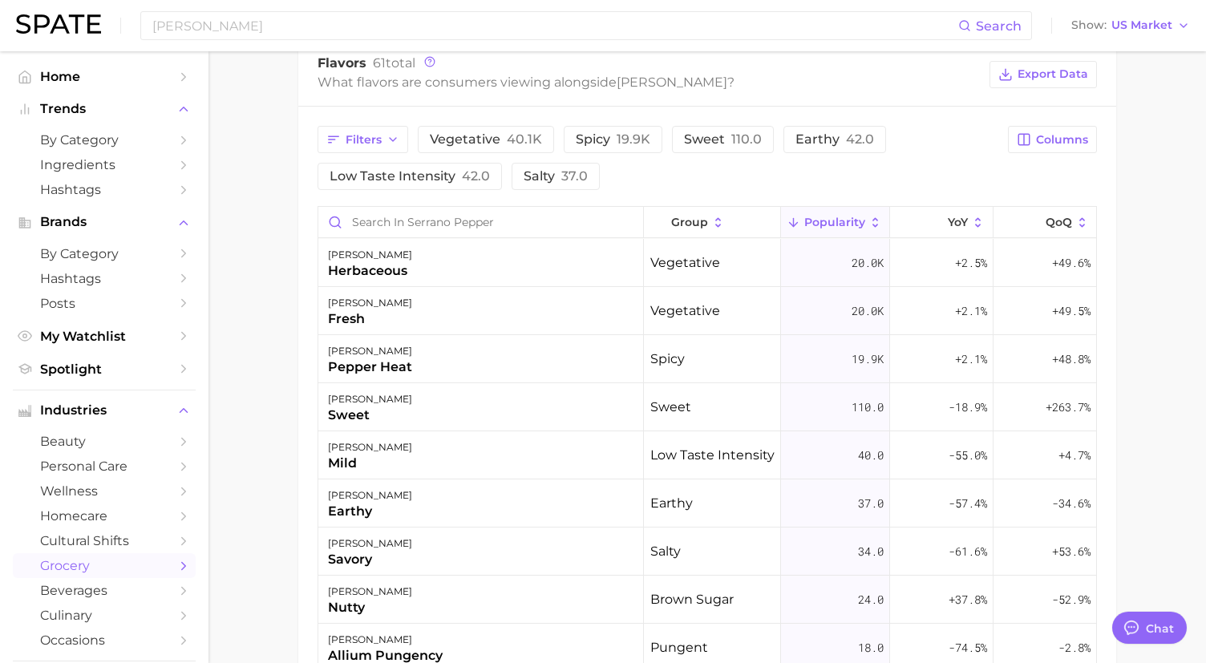
scroll to position [832, 0]
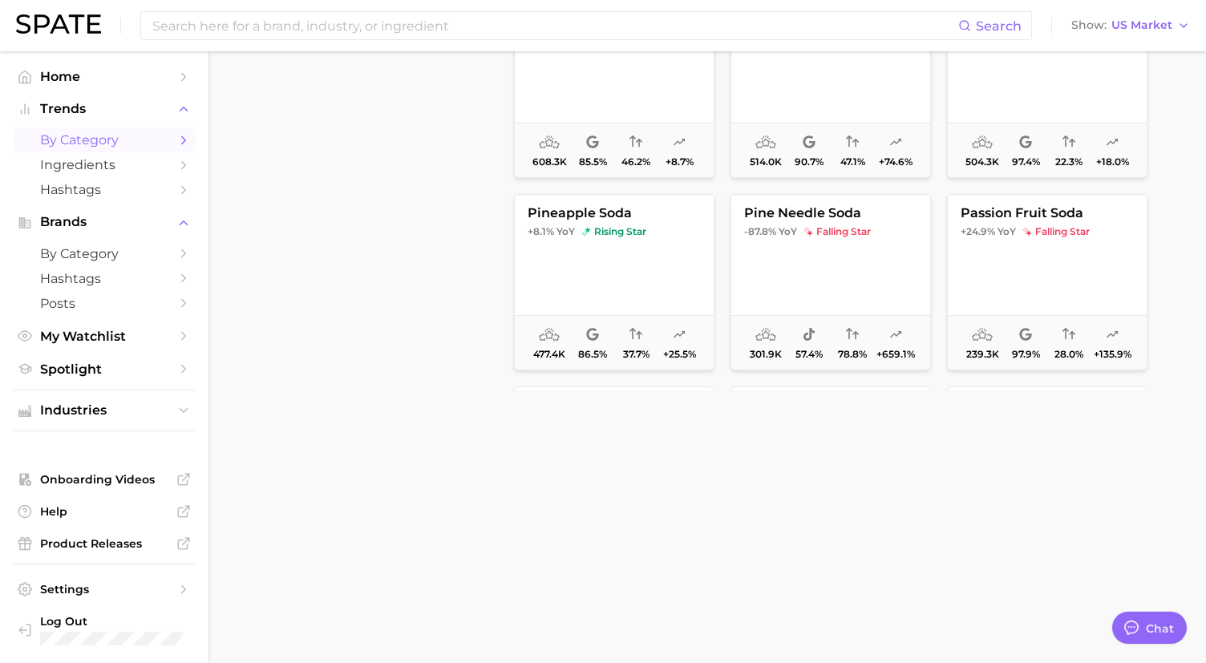
scroll to position [54, 0]
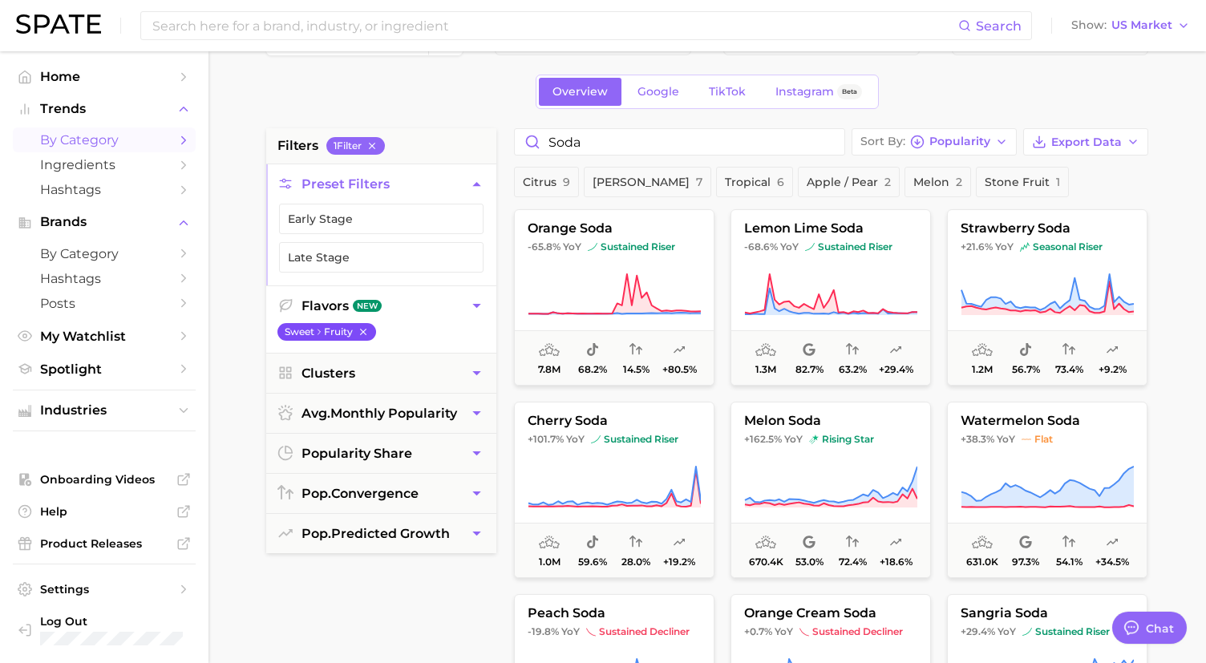
click at [364, 330] on icon "button" at bounding box center [363, 332] width 6 height 6
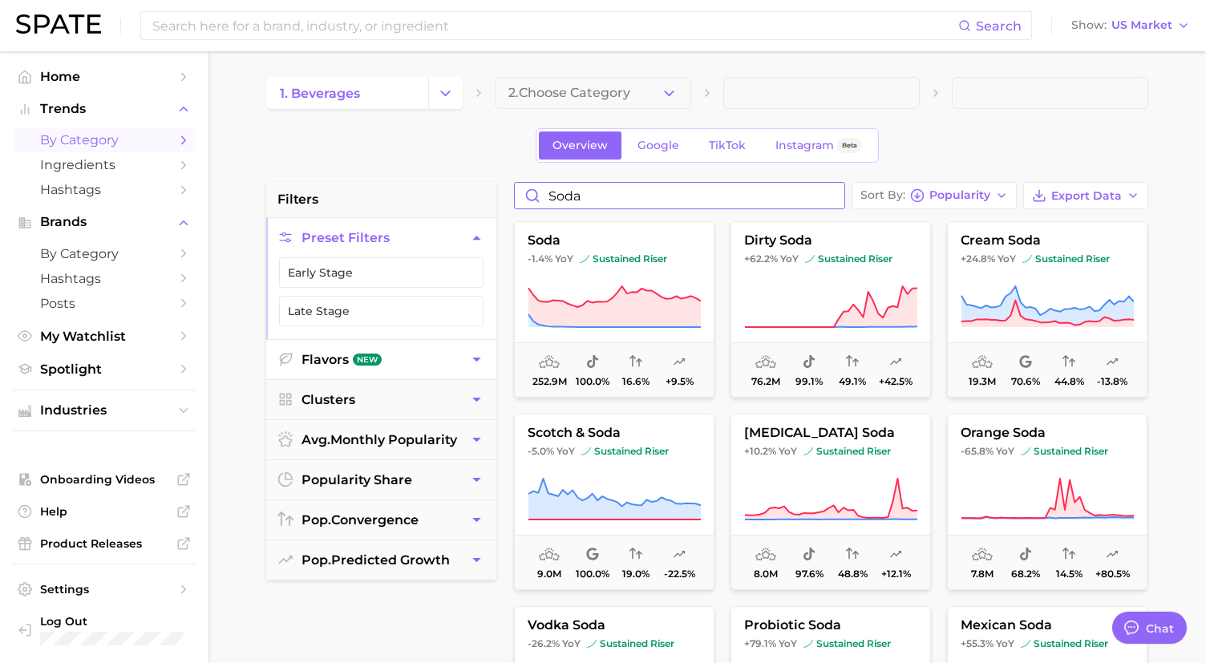
drag, startPoint x: 590, startPoint y: 198, endPoint x: 565, endPoint y: 191, distance: 26.7
click at [565, 191] on input "soda" at bounding box center [680, 196] width 330 height 26
click at [553, 194] on input "soda" at bounding box center [680, 196] width 330 height 26
click at [549, 194] on input "soda" at bounding box center [680, 196] width 330 height 26
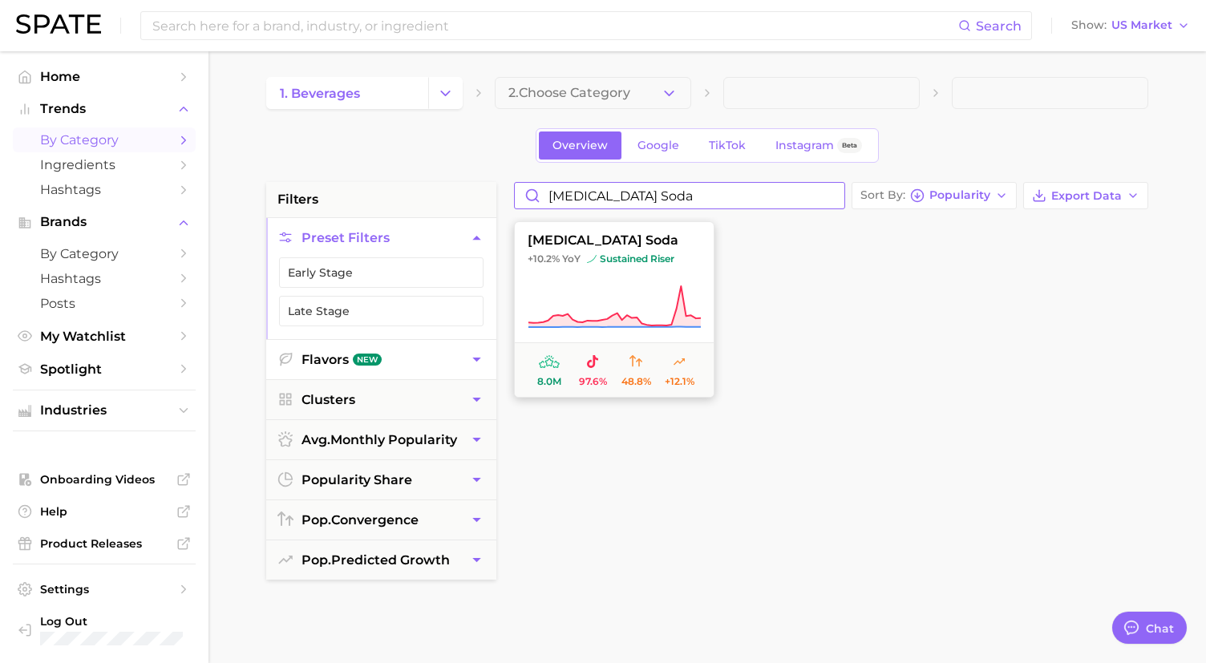
type input "[MEDICAL_DATA] soda"
click at [661, 233] on button "[MEDICAL_DATA] soda +10.2% YoY sustained riser 8.0m 97.6% 48.8% +12.1%" at bounding box center [614, 309] width 201 height 176
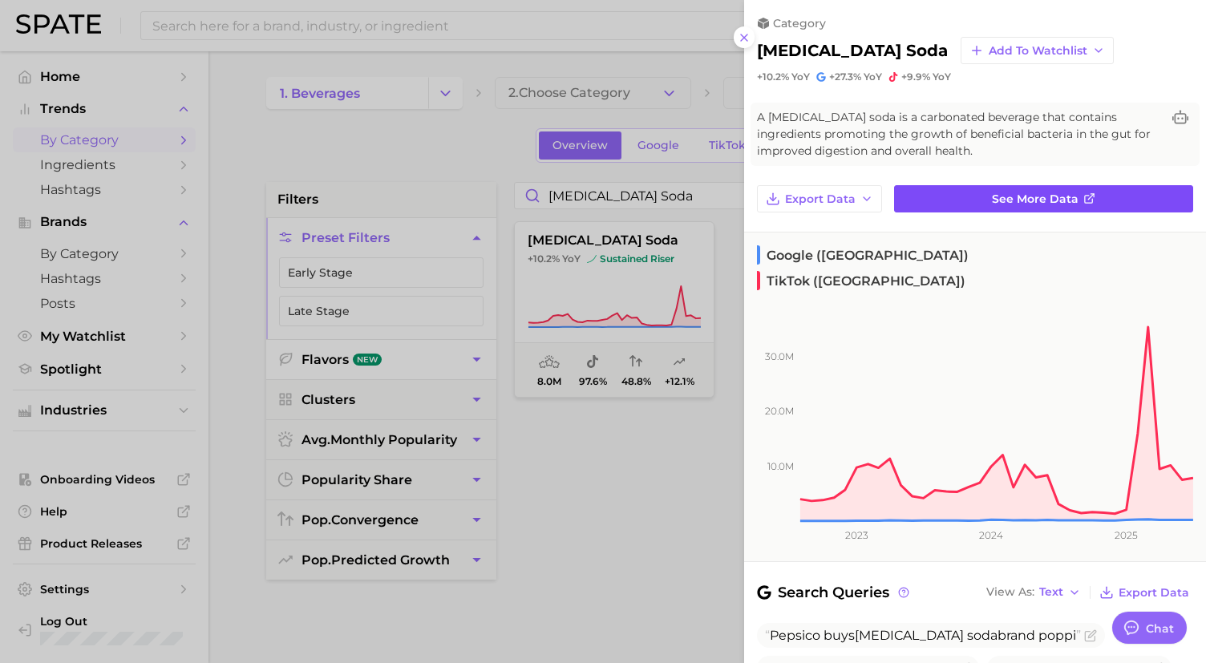
click at [975, 195] on link "See more data" at bounding box center [1043, 198] width 299 height 27
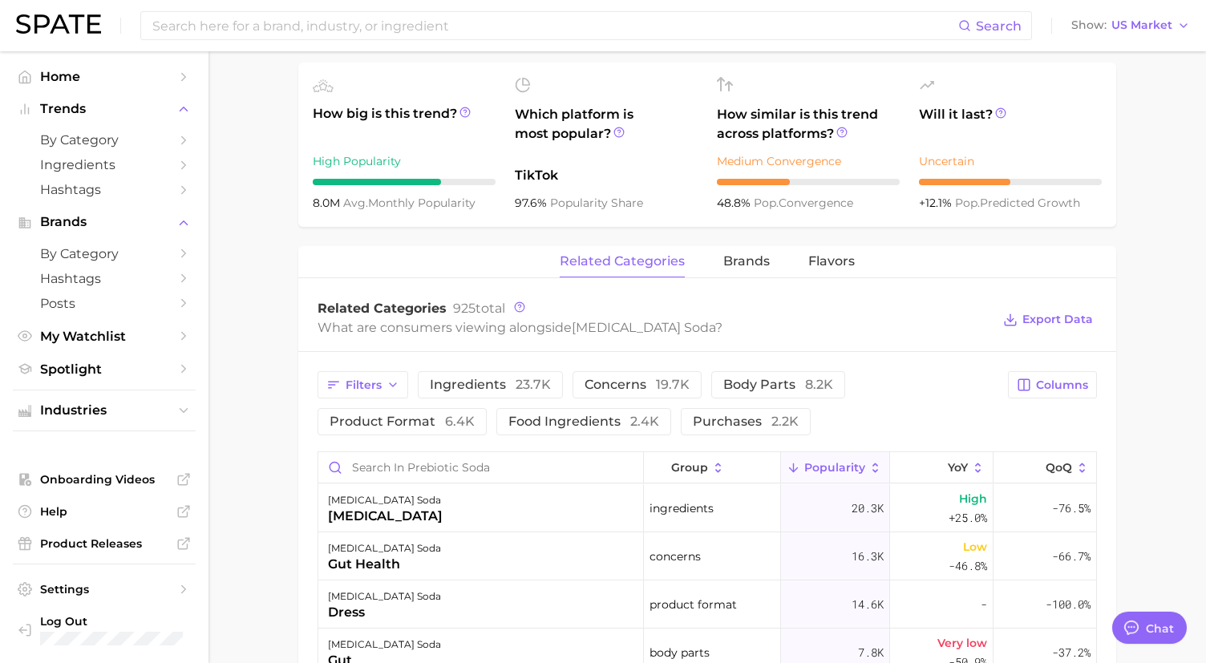
scroll to position [594, 0]
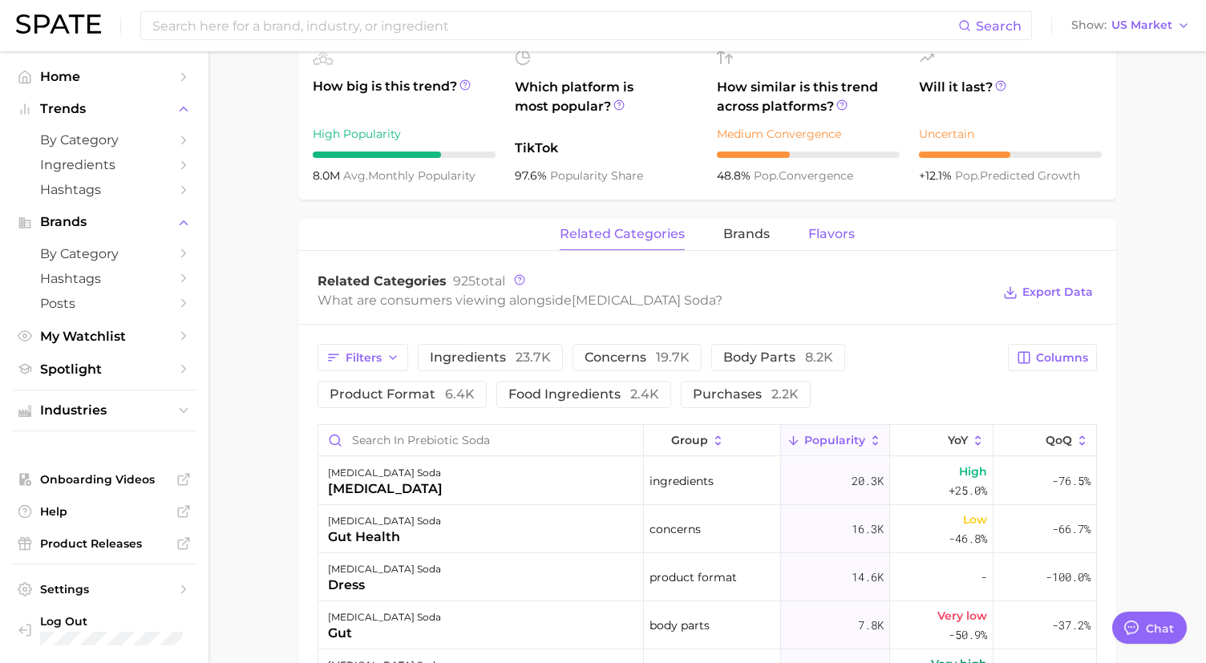
click at [819, 237] on span "Flavors" at bounding box center [832, 234] width 47 height 14
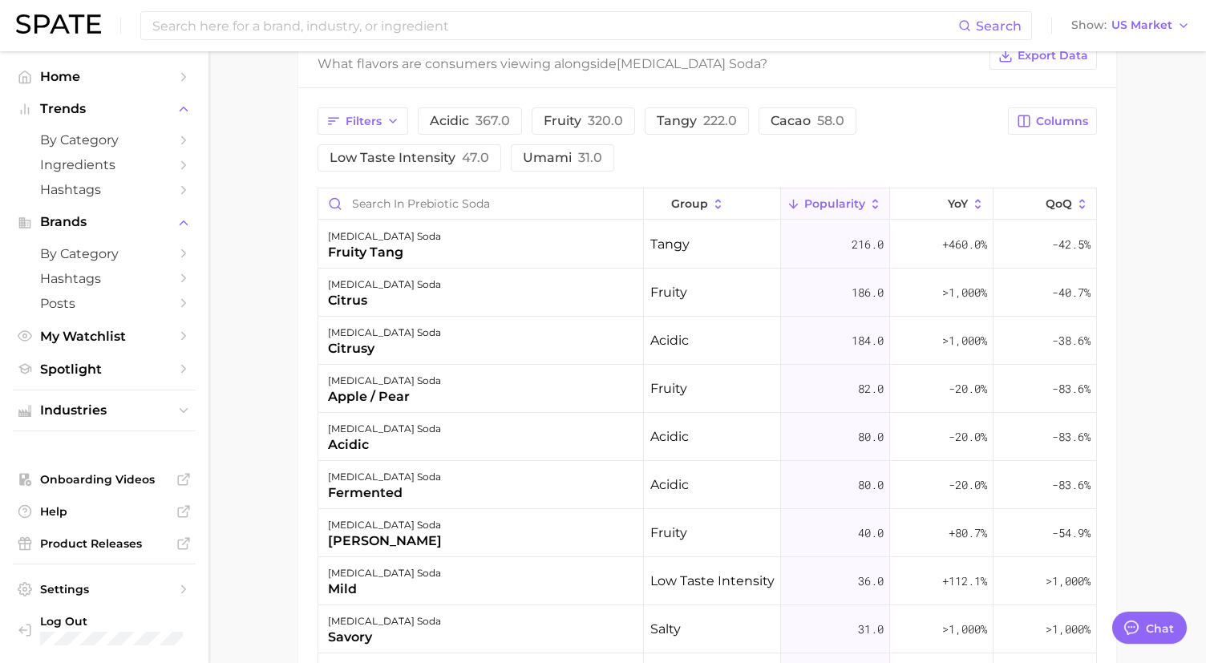
scroll to position [855, 0]
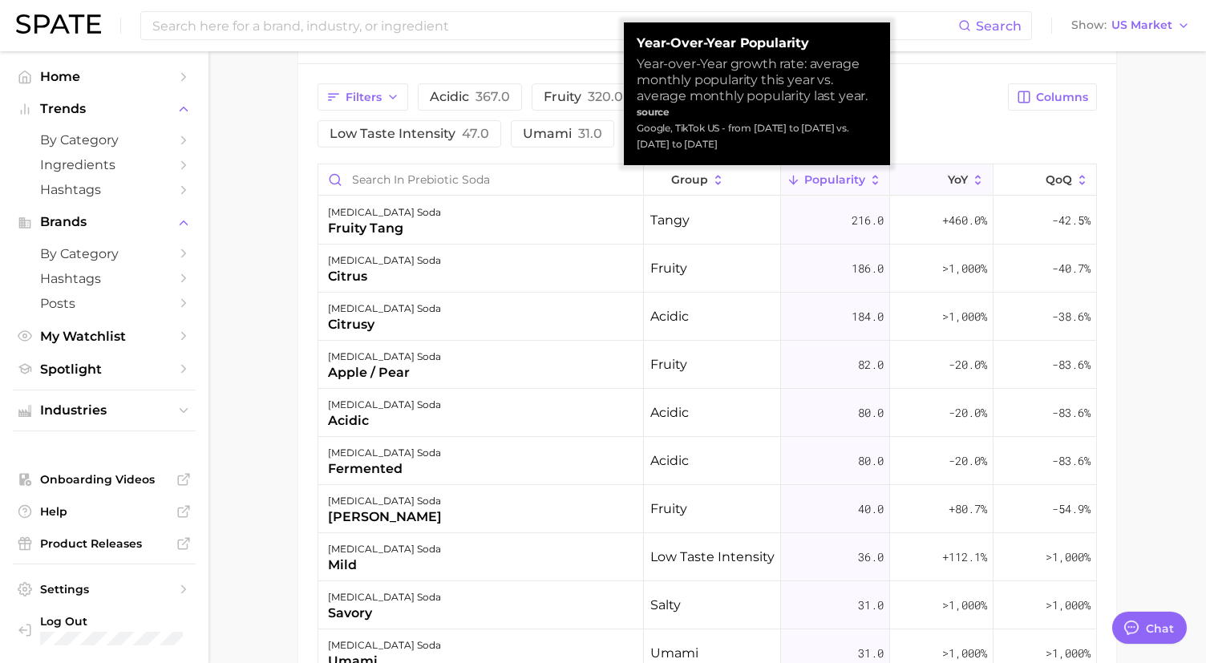
click at [961, 180] on span "YoY" at bounding box center [958, 179] width 20 height 13
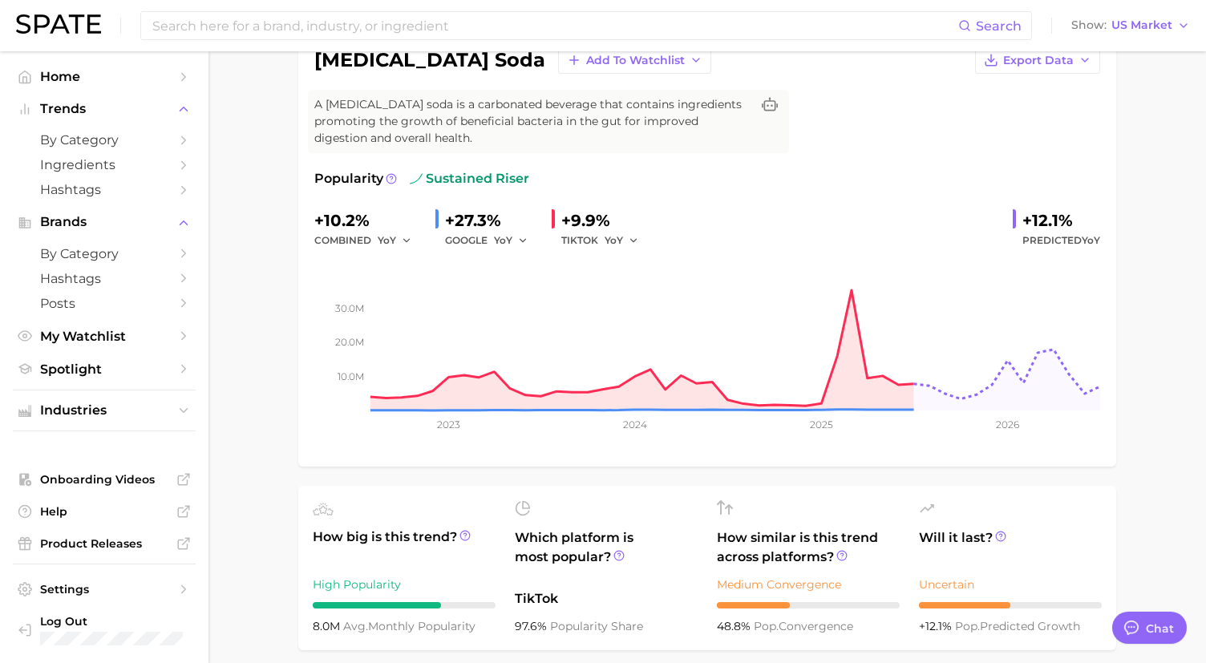
scroll to position [139, 0]
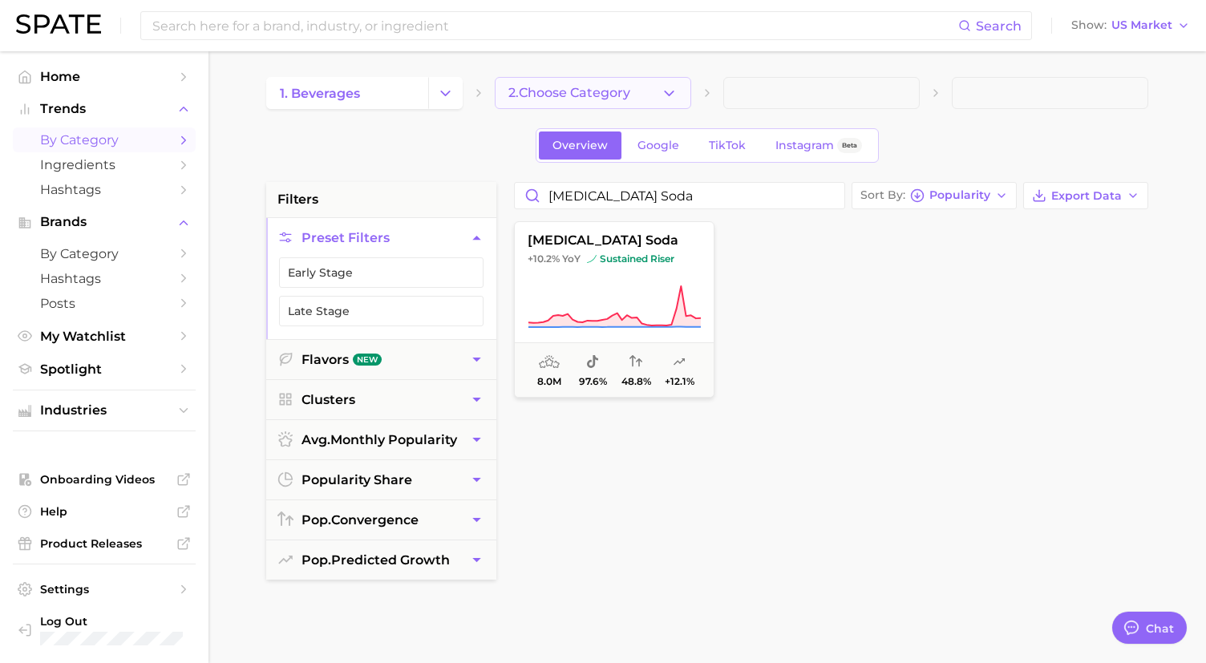
click at [602, 89] on span "2. Choose Category" at bounding box center [570, 93] width 122 height 14
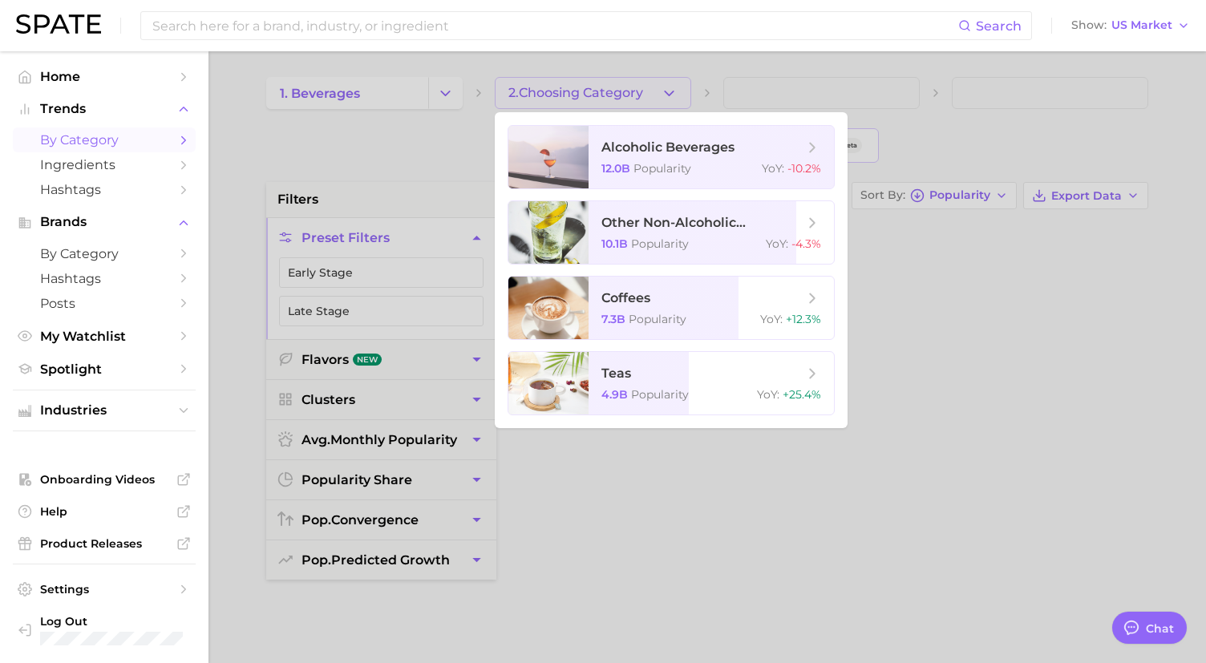
click at [422, 161] on div at bounding box center [603, 331] width 1206 height 663
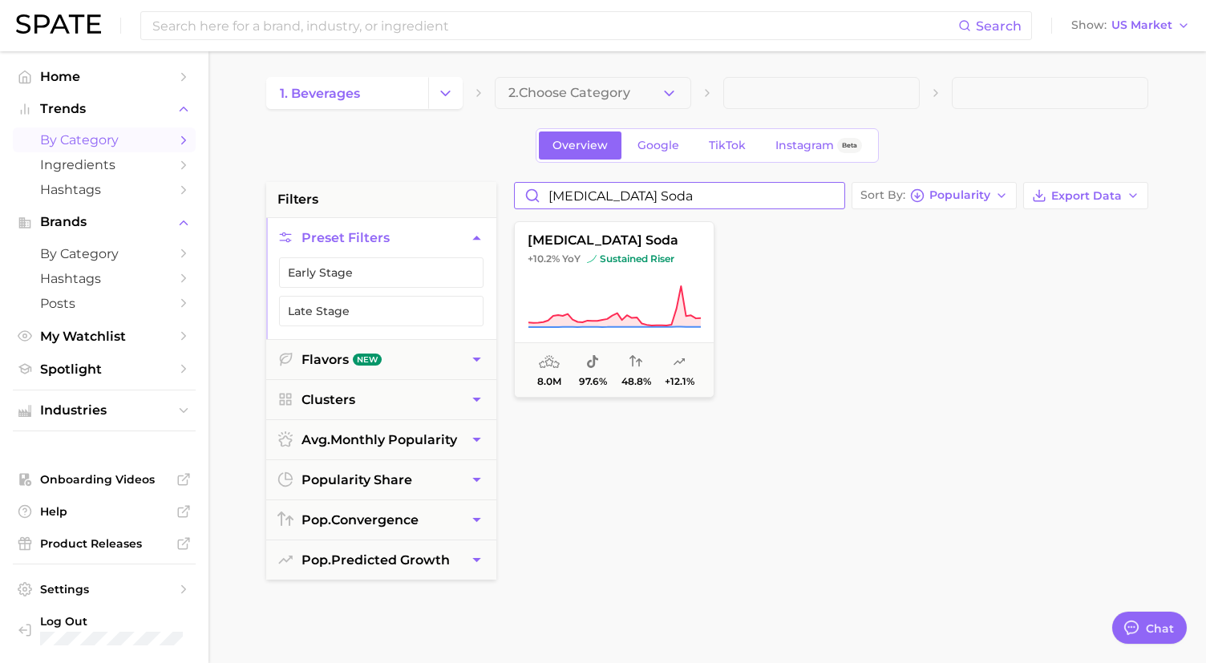
drag, startPoint x: 609, startPoint y: 196, endPoint x: 465, endPoint y: 191, distance: 143.7
type input "soda"
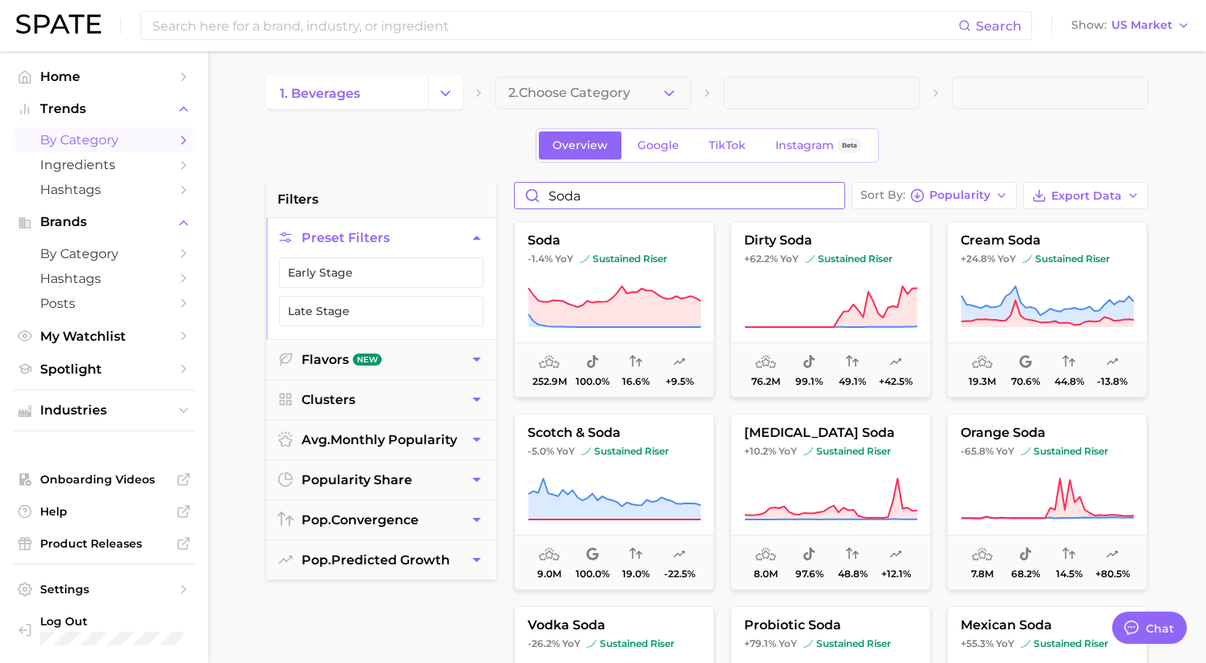
drag, startPoint x: 617, startPoint y: 201, endPoint x: 511, endPoint y: 198, distance: 105.9
click at [511, 201] on div "soda Sort By Popularity Export Data soda -1.4% YoY sustained riser 252.9m 100.0…" at bounding box center [831, 588] width 650 height 813
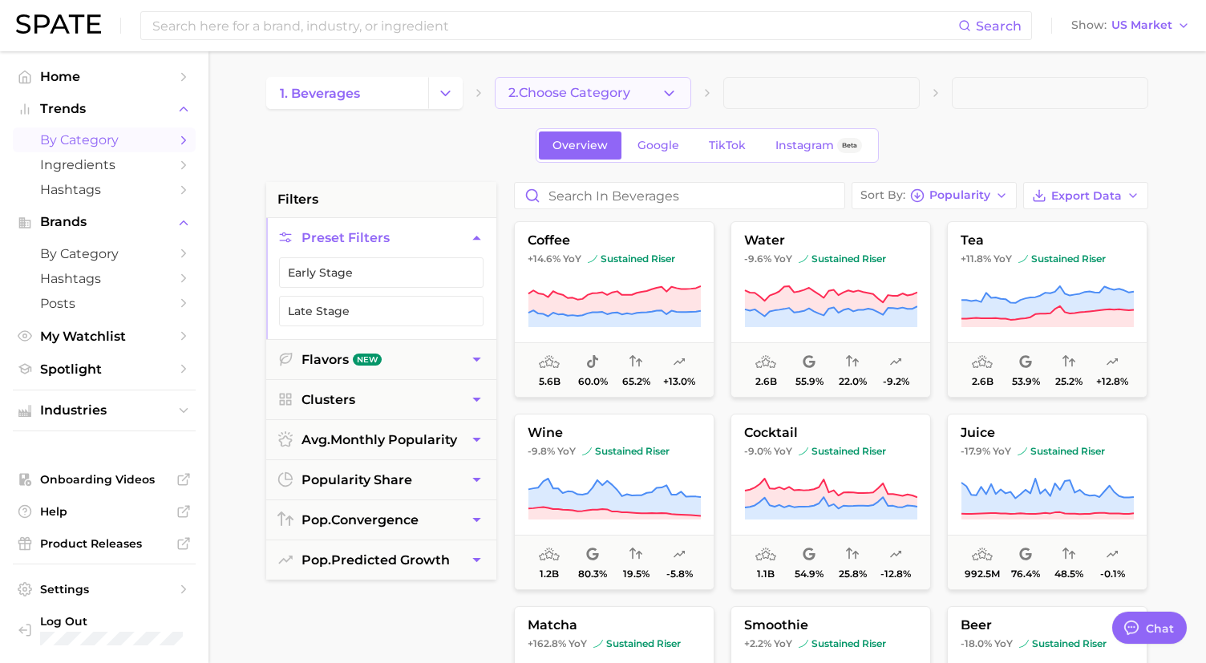
click at [603, 83] on button "2. Choose Category" at bounding box center [593, 93] width 197 height 32
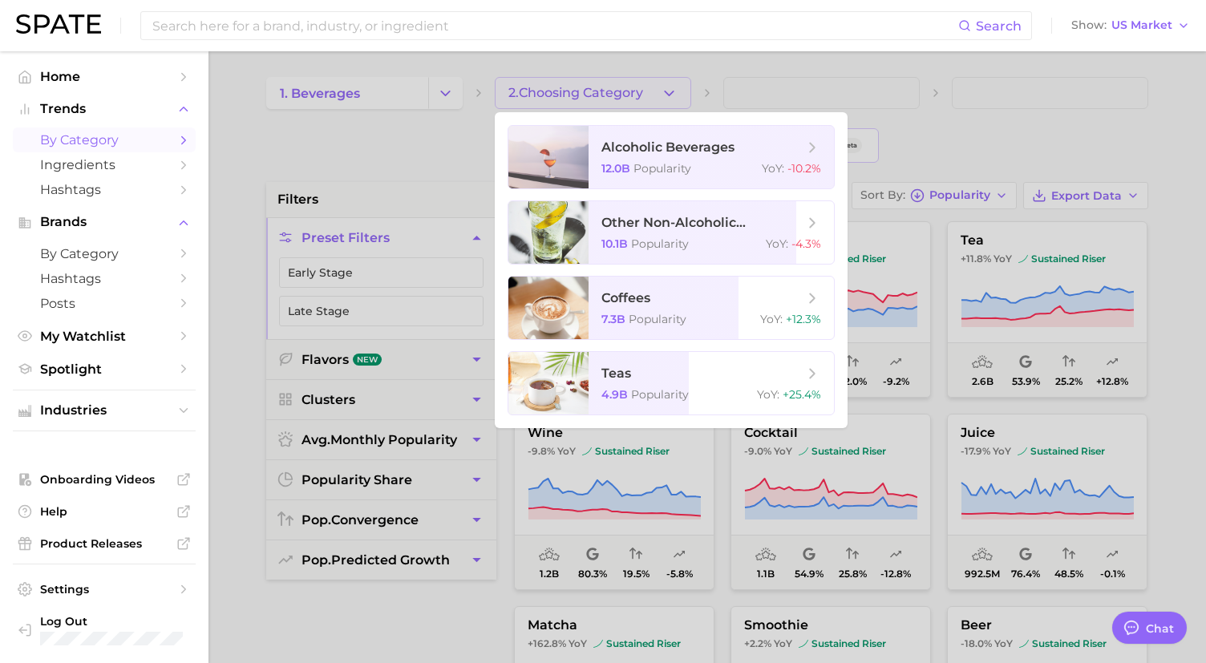
click at [481, 139] on div at bounding box center [603, 331] width 1206 height 663
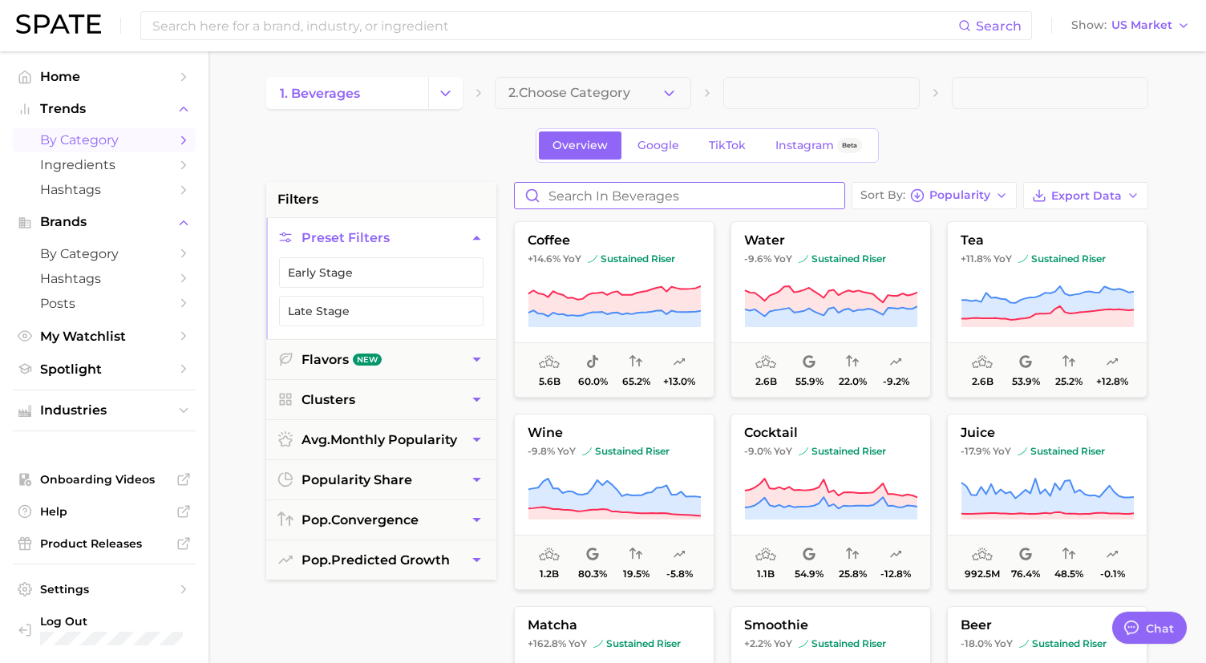
click at [586, 189] on input "Search in beverages" at bounding box center [680, 196] width 330 height 26
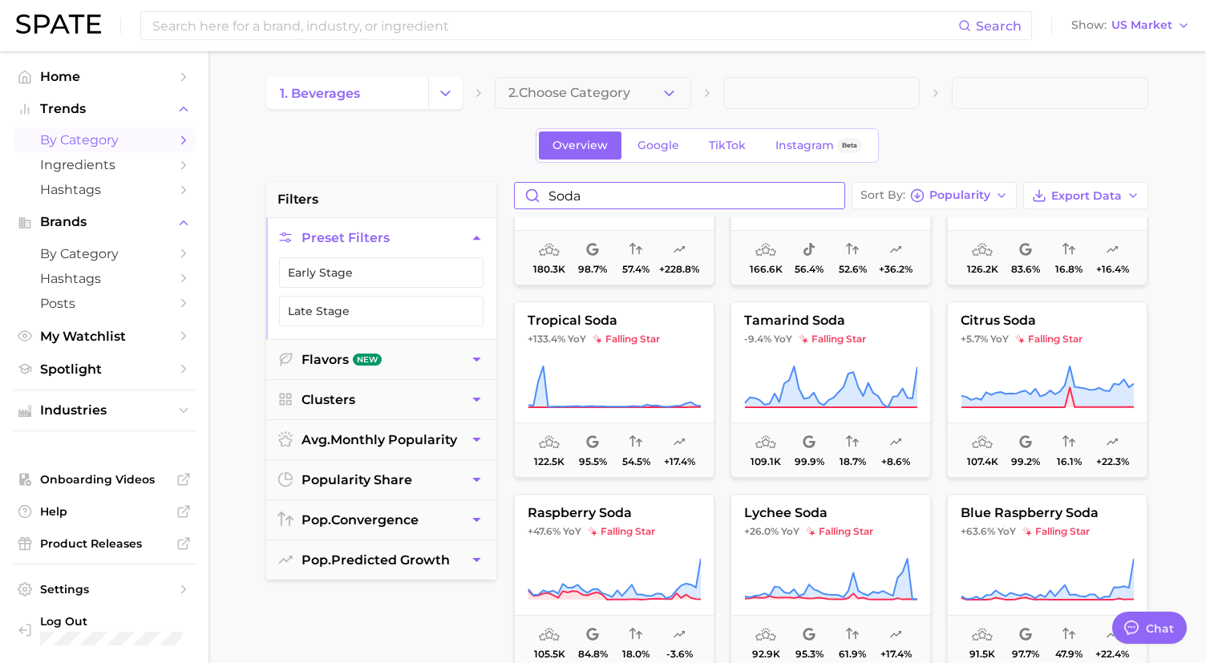
scroll to position [2386, 0]
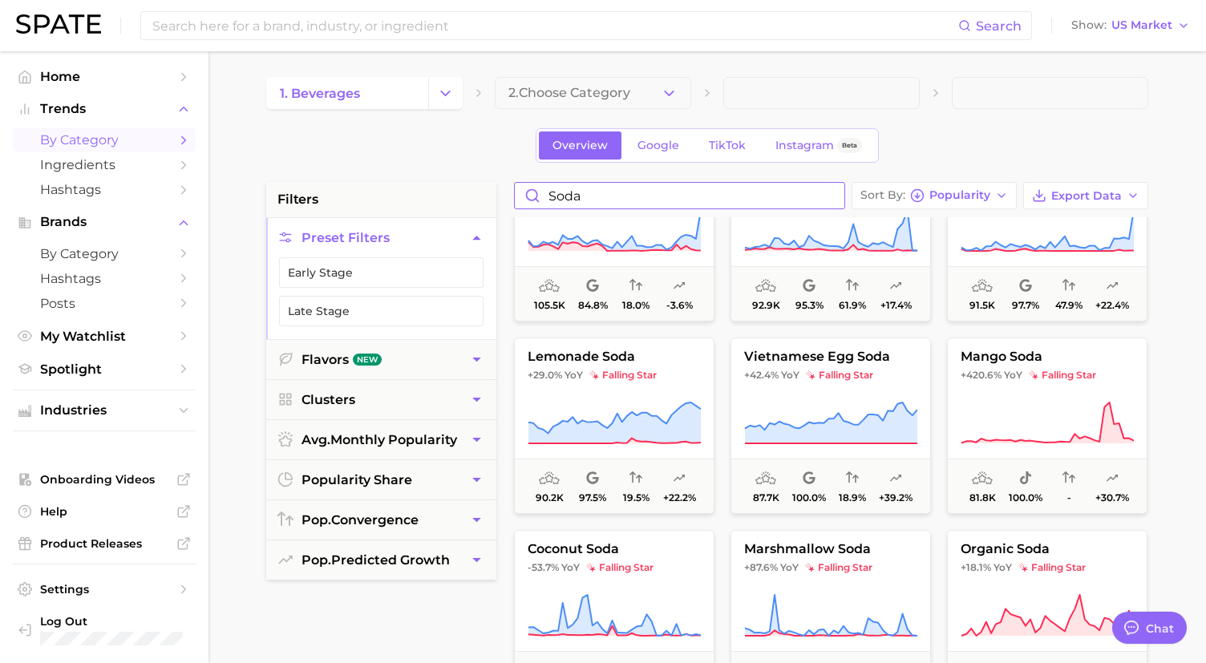
drag, startPoint x: 586, startPoint y: 192, endPoint x: 500, endPoint y: 191, distance: 86.6
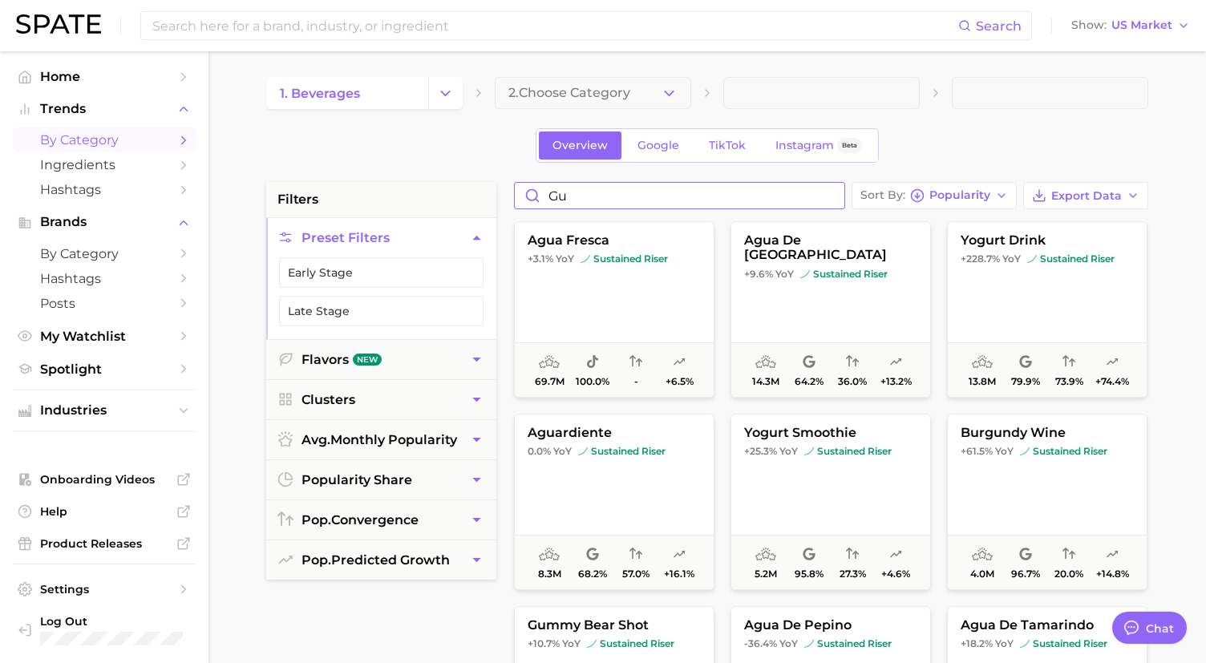
type input "g"
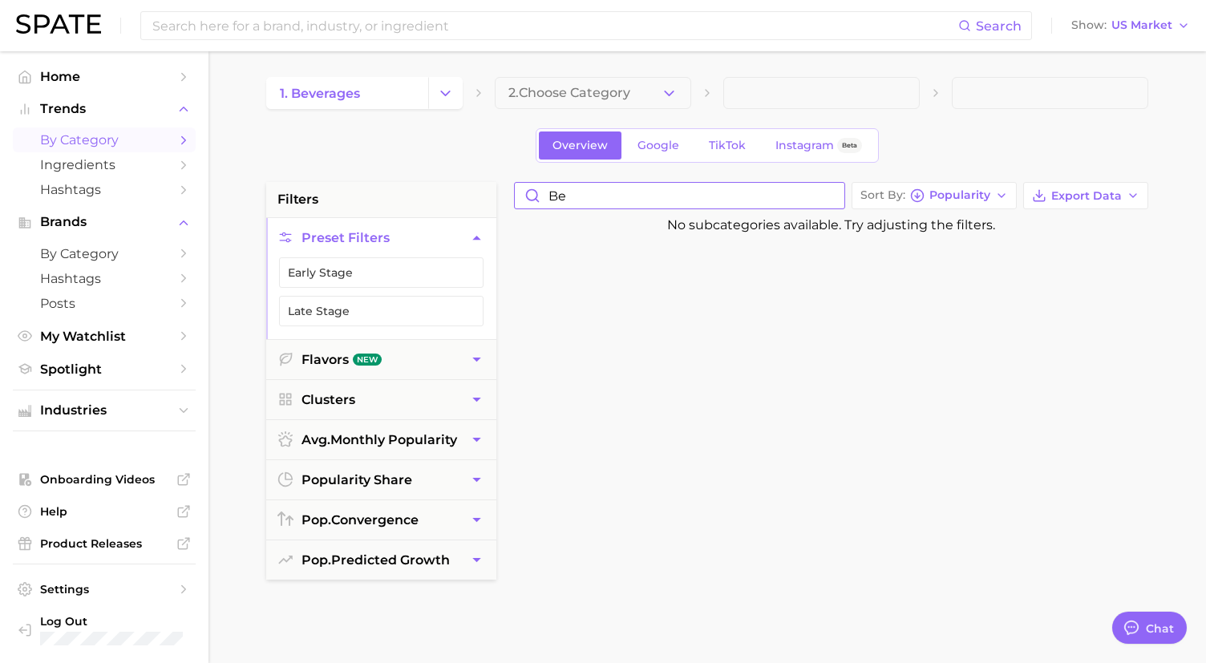
type input "b"
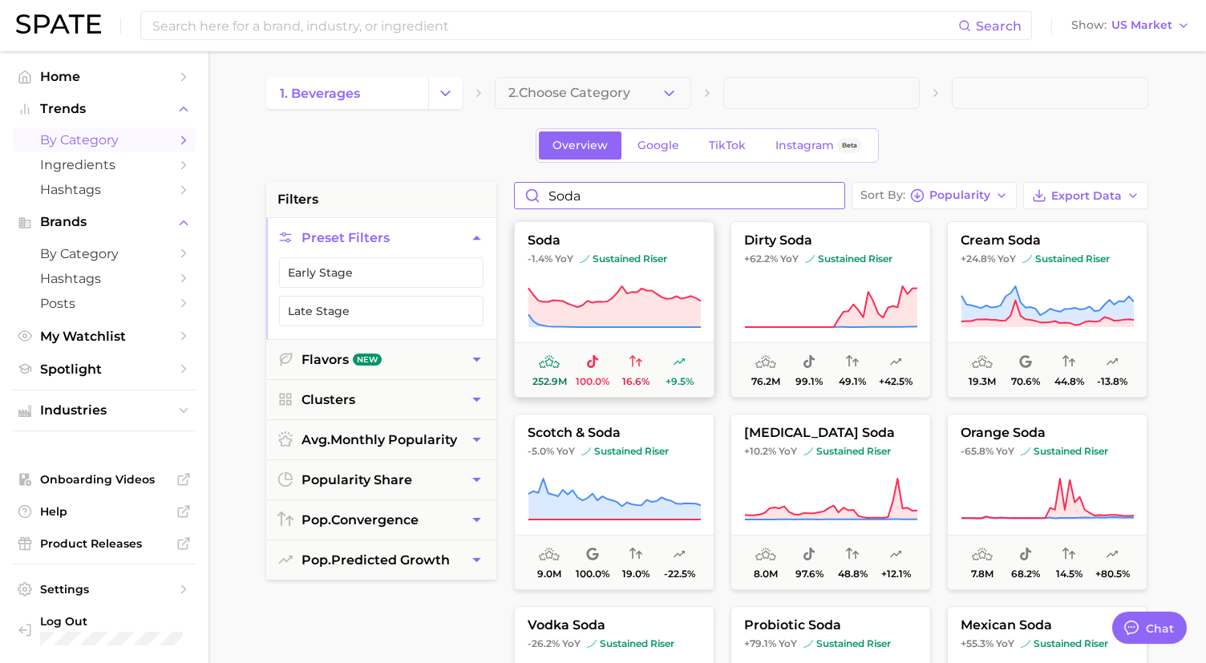
type input "soda"
click at [596, 225] on button "soda -1.4% YoY sustained riser 252.9m 100.0% 16.6% +9.5%" at bounding box center [614, 309] width 201 height 176
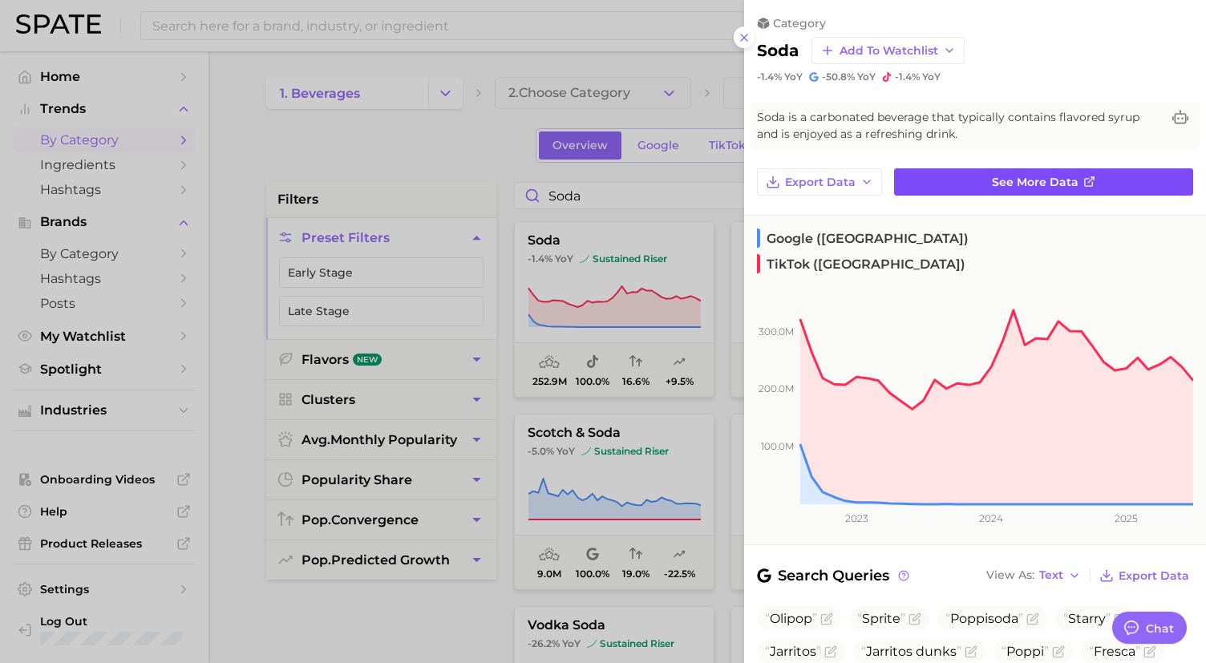
click at [995, 176] on span "See more data" at bounding box center [1035, 183] width 87 height 14
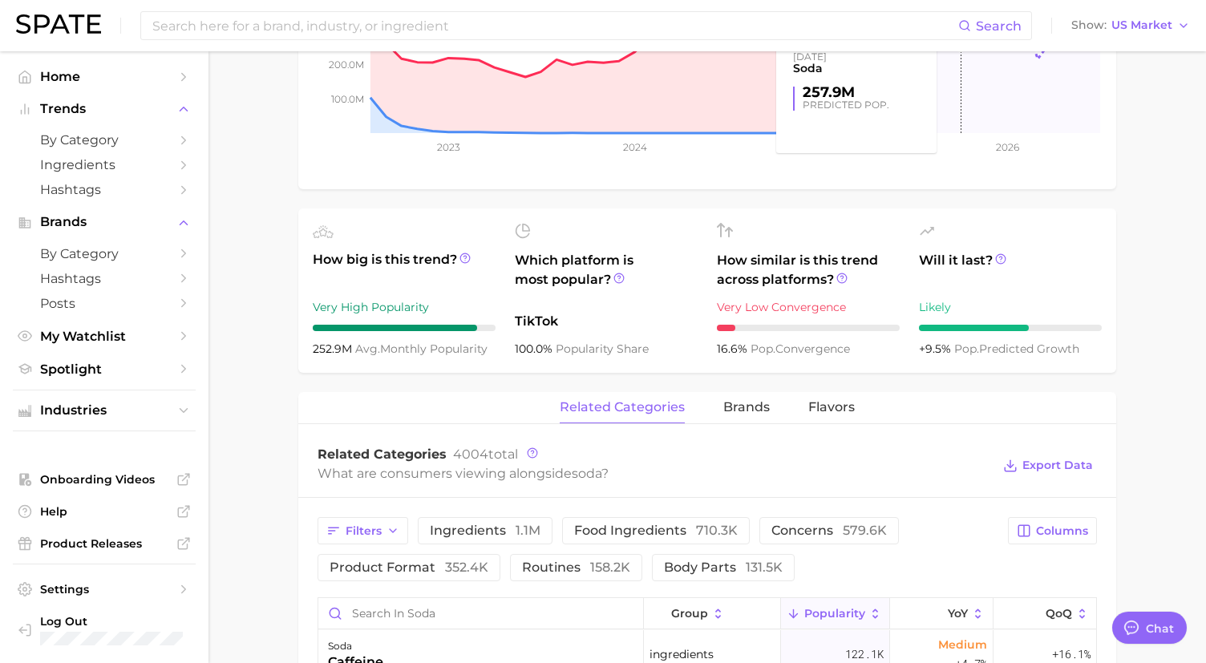
scroll to position [568, 0]
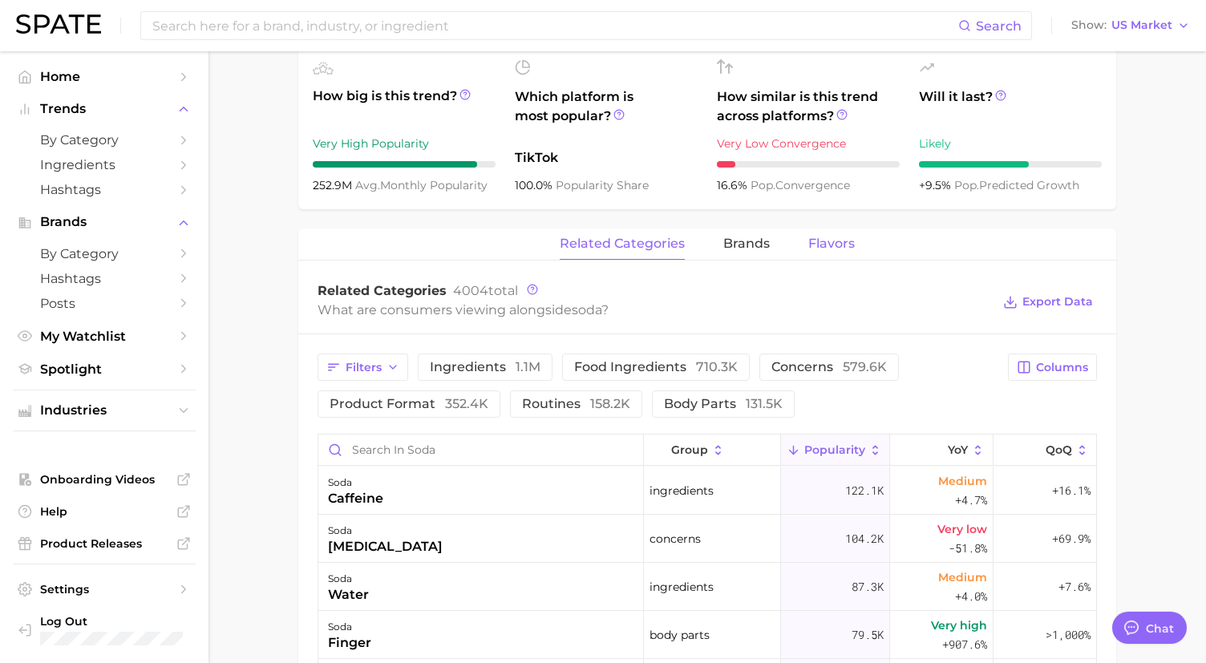
click at [841, 237] on span "Flavors" at bounding box center [832, 244] width 47 height 14
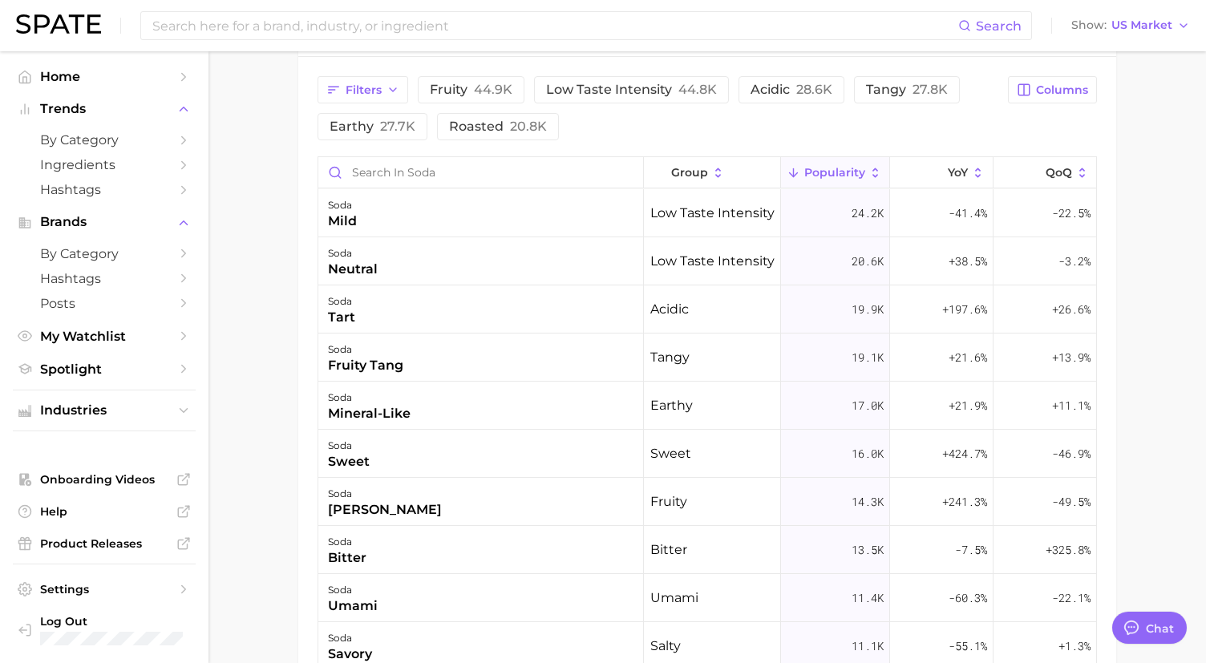
scroll to position [846, 0]
click at [967, 177] on span "YoY" at bounding box center [958, 171] width 20 height 13
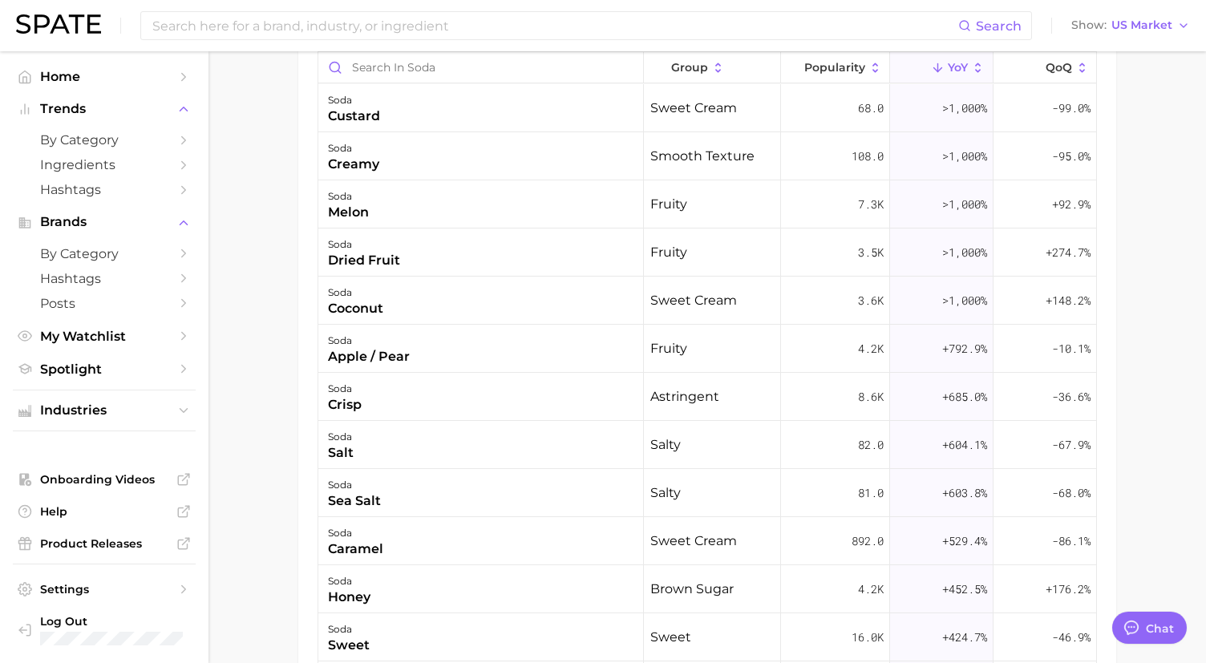
scroll to position [938, 0]
